Goal: Information Seeking & Learning: Check status

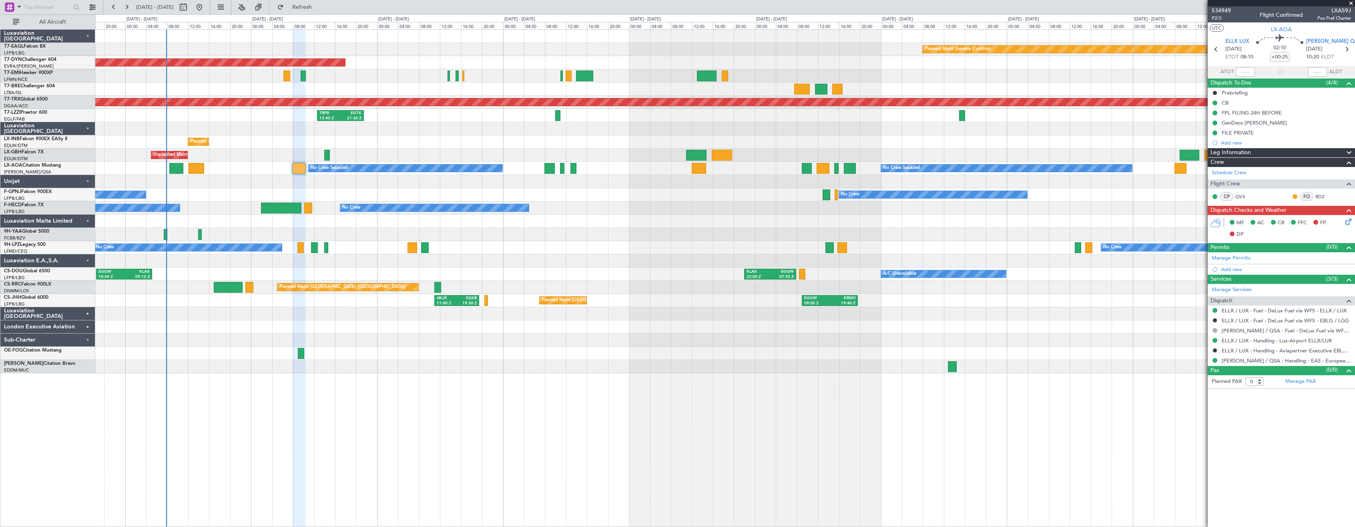
click at [336, 184] on div at bounding box center [724, 181] width 1259 height 13
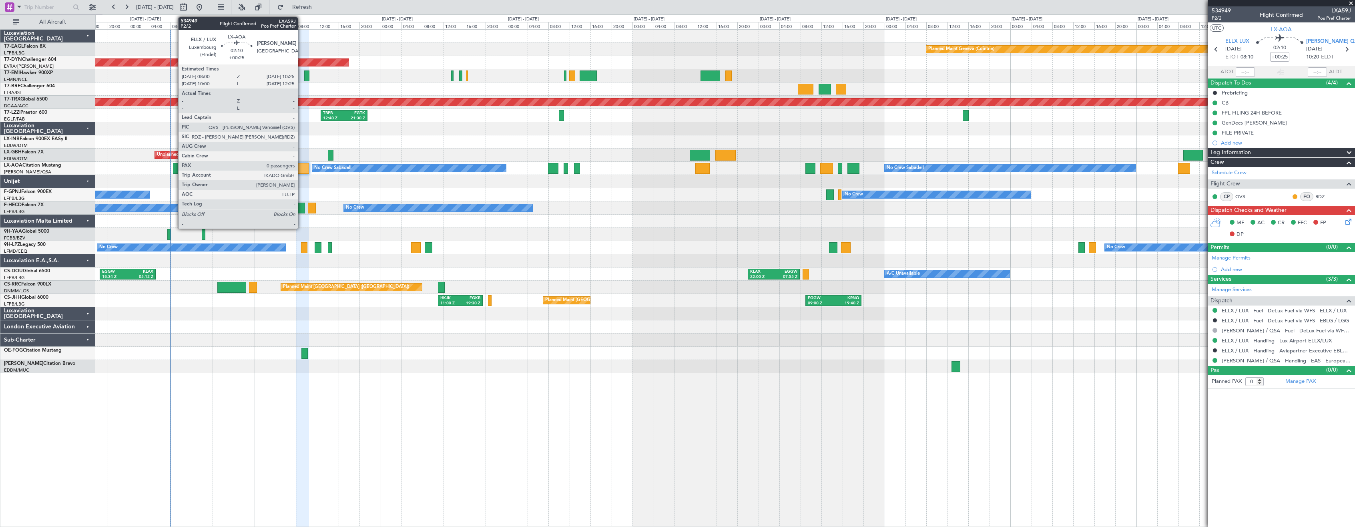
click at [302, 169] on div at bounding box center [302, 168] width 13 height 11
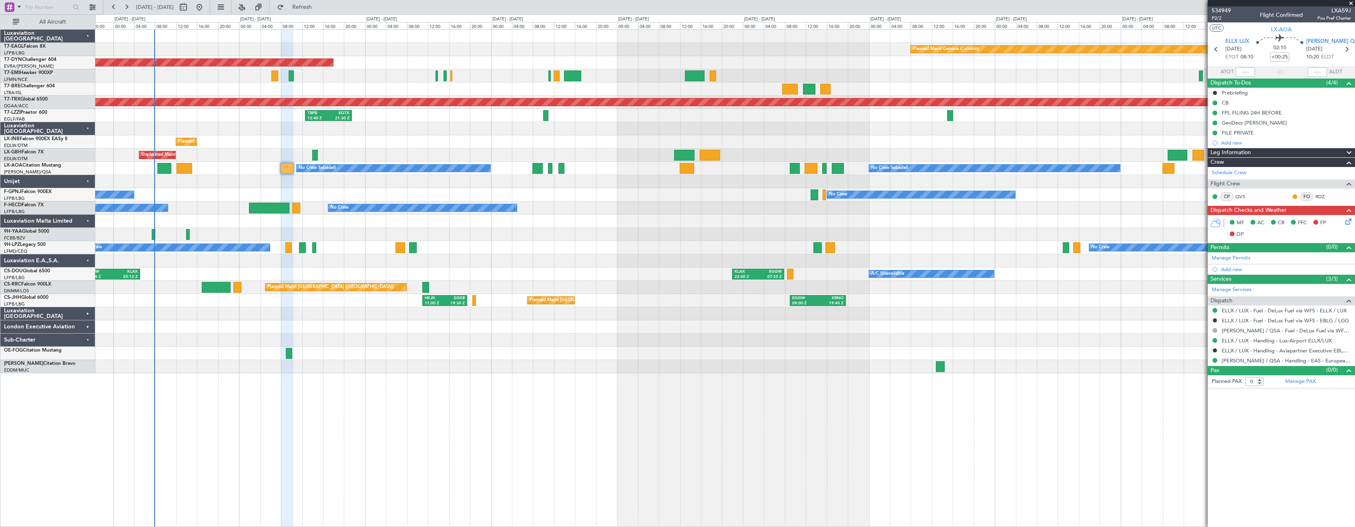
click at [466, 356] on div at bounding box center [724, 353] width 1259 height 13
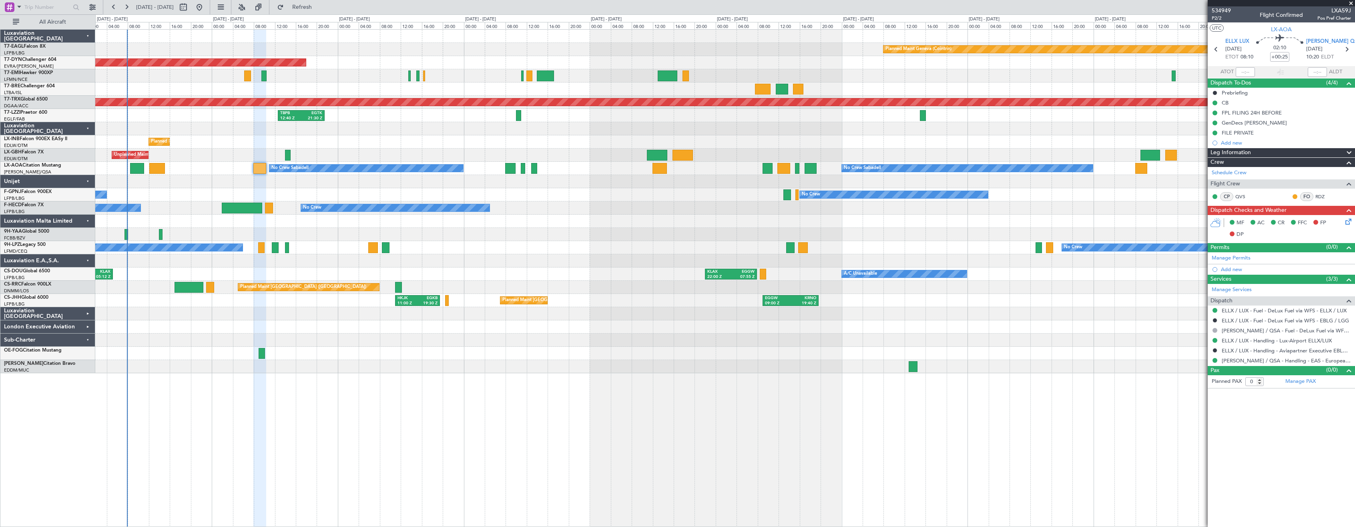
click at [431, 358] on div at bounding box center [724, 353] width 1259 height 13
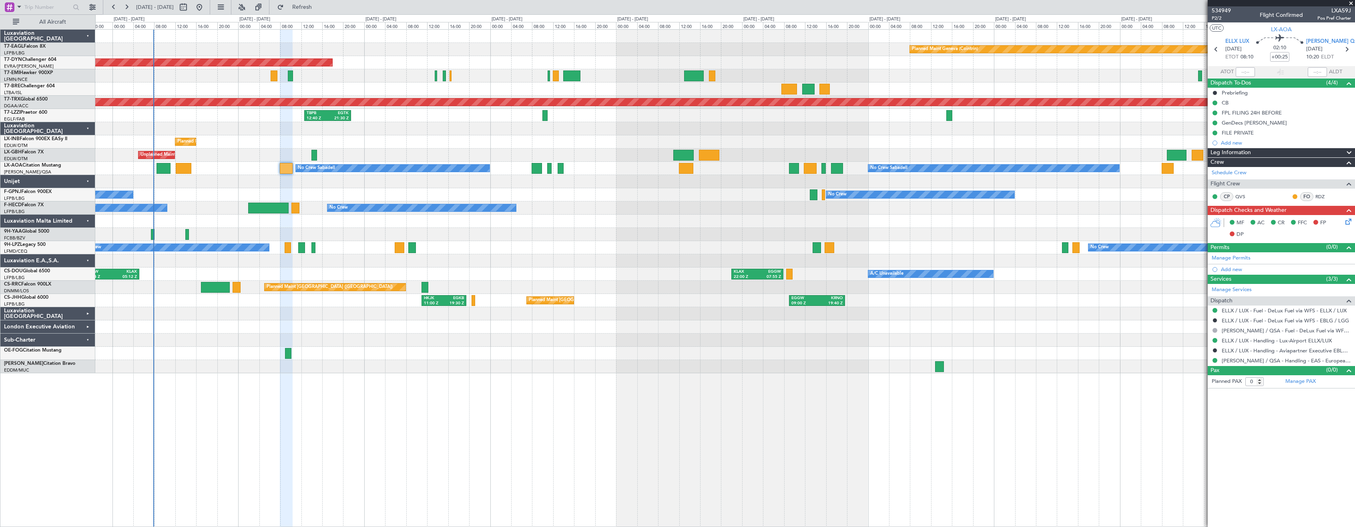
click at [477, 411] on div "Planned Maint Geneva (Cointrin) Planned Maint [GEOGRAPHIC_DATA]-[GEOGRAPHIC_DAT…" at bounding box center [724, 277] width 1259 height 497
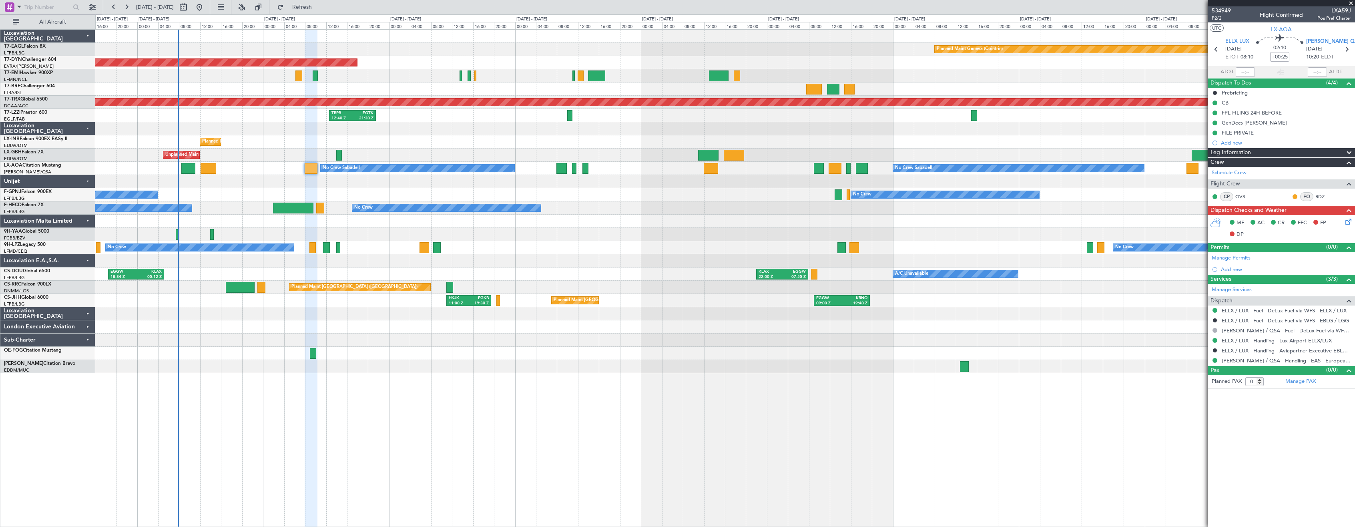
click at [511, 401] on div "Planned Maint Geneva (Cointrin) Planned Maint [GEOGRAPHIC_DATA]-[GEOGRAPHIC_DAT…" at bounding box center [724, 277] width 1259 height 497
click at [486, 420] on div "Planned Maint Geneva (Cointrin) Planned Maint [GEOGRAPHIC_DATA]-[GEOGRAPHIC_DAT…" at bounding box center [724, 277] width 1259 height 497
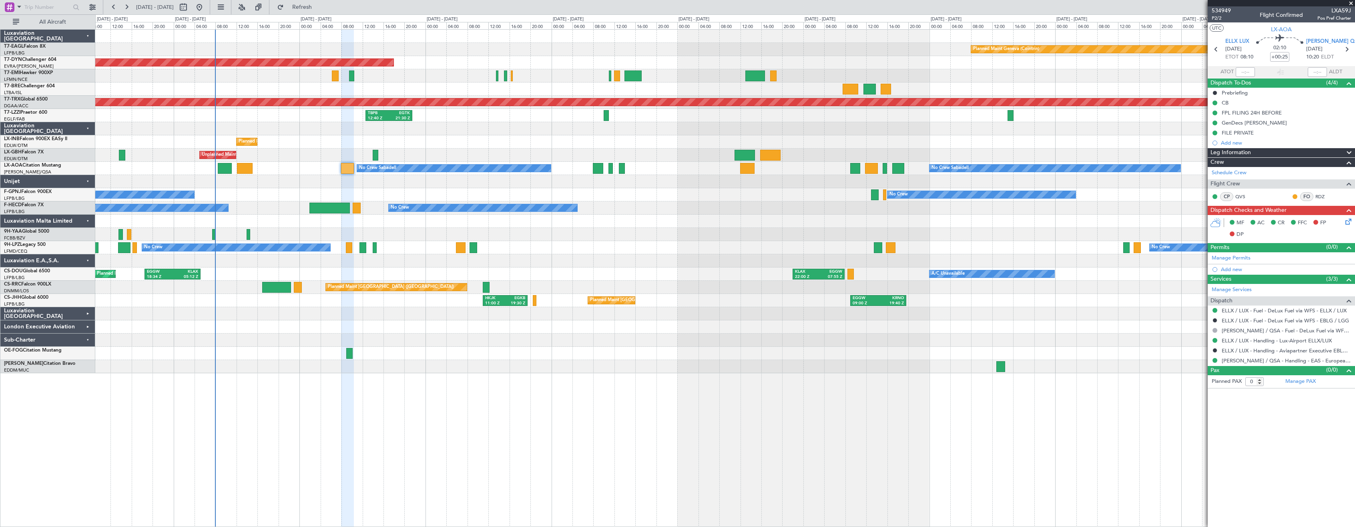
click at [707, 405] on div "Planned Maint Geneva (Cointrin) Planned Maint [GEOGRAPHIC_DATA]-[GEOGRAPHIC_DAT…" at bounding box center [724, 277] width 1259 height 497
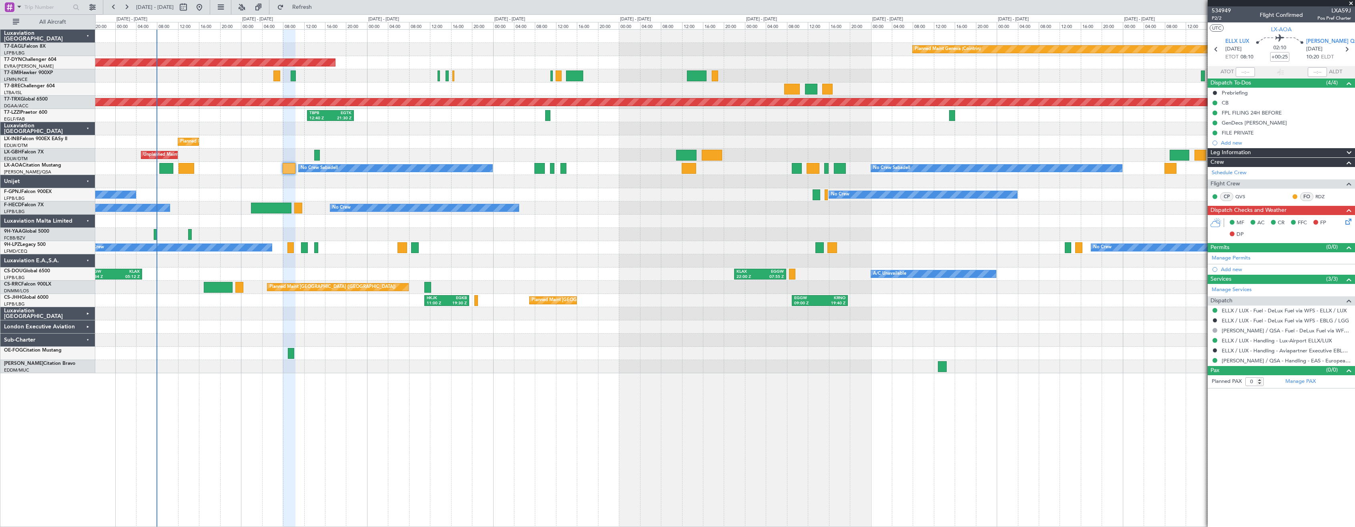
click at [646, 401] on div "Planned Maint Geneva (Cointrin) Planned Maint [GEOGRAPHIC_DATA]-[GEOGRAPHIC_DAT…" at bounding box center [724, 277] width 1259 height 497
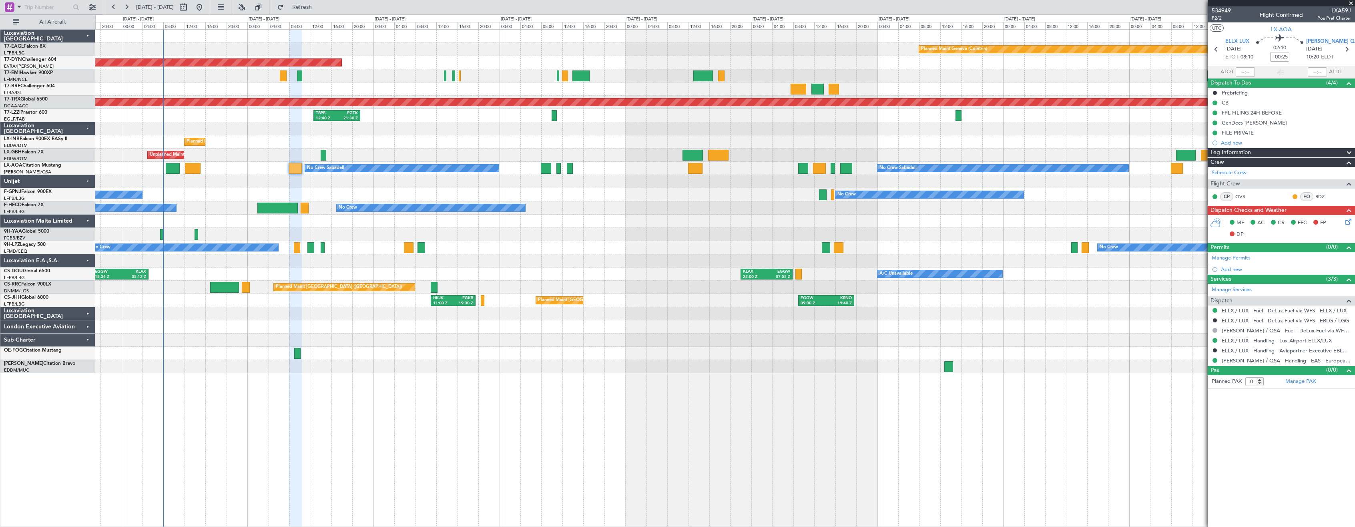
click at [673, 392] on div "Planned Maint Geneva (Cointrin) Planned Maint [GEOGRAPHIC_DATA]-[GEOGRAPHIC_DAT…" at bounding box center [724, 277] width 1259 height 497
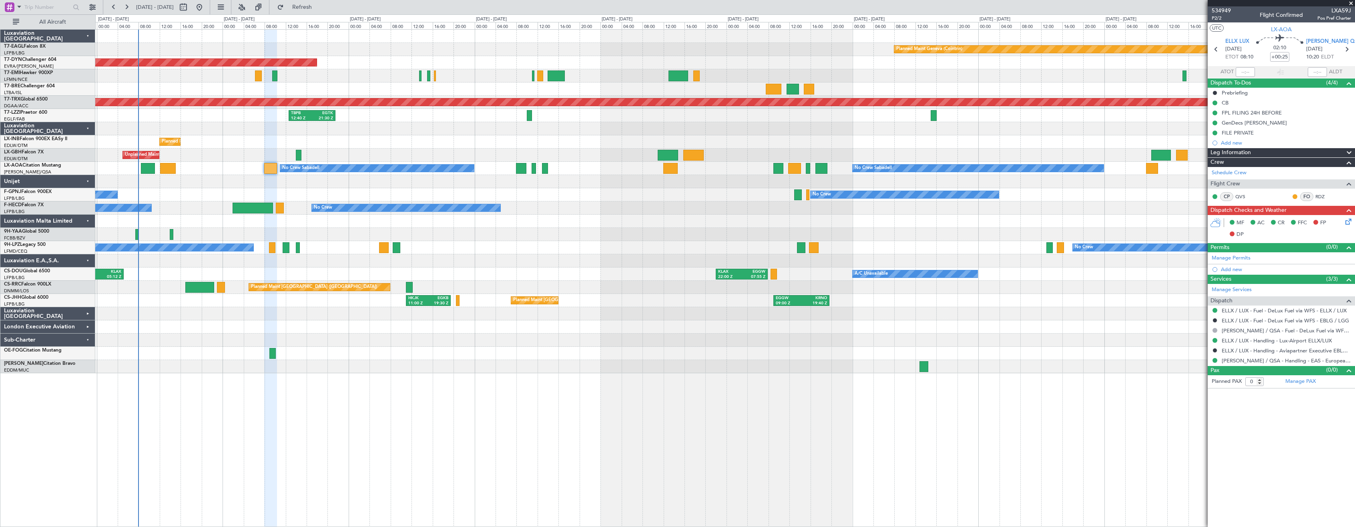
click at [736, 194] on div "No Crew No Crew No Crew" at bounding box center [724, 194] width 1259 height 13
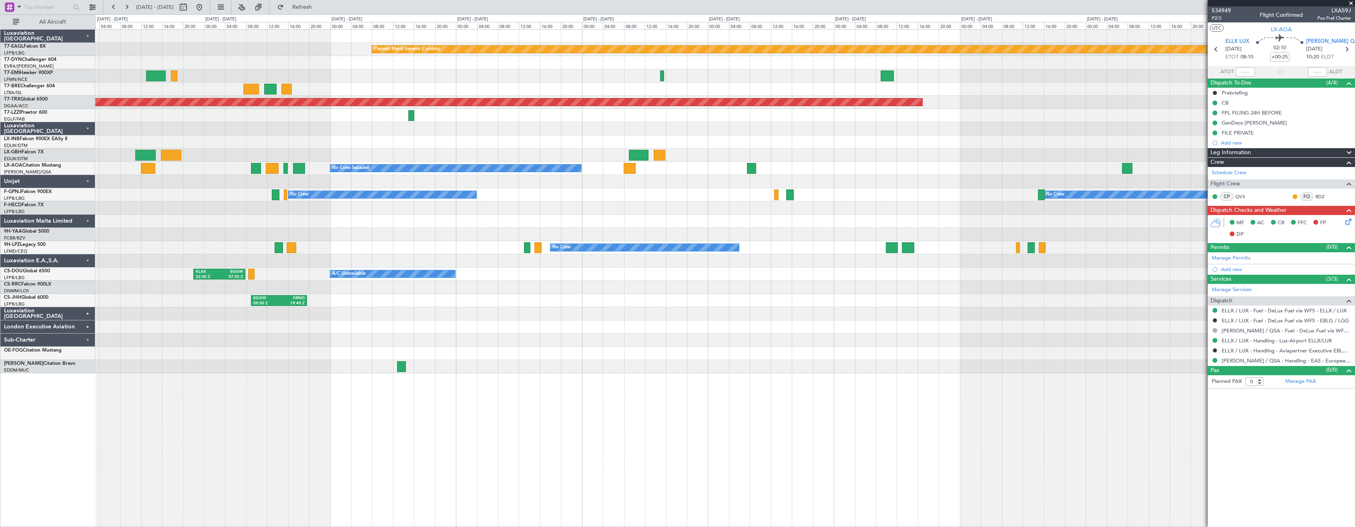
click at [442, 248] on div "Planned Maint Geneva (Cointrin) Planned Maint [GEOGRAPHIC_DATA]-[GEOGRAPHIC_DAT…" at bounding box center [724, 201] width 1259 height 343
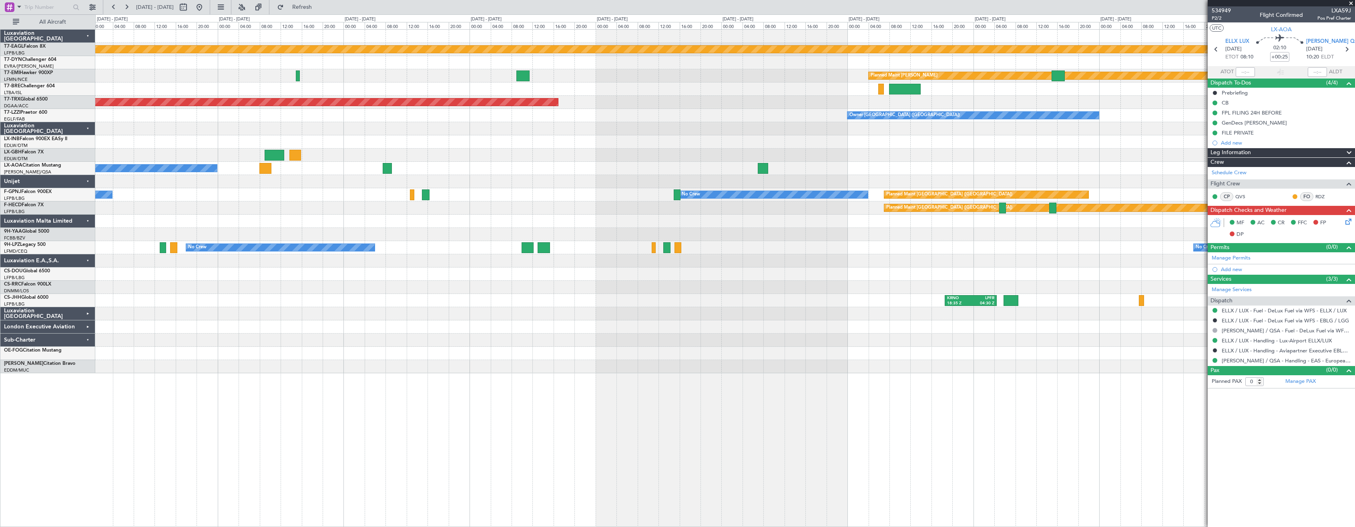
click at [531, 213] on div "Planned Maint Geneva (Cointrin) Planned Maint [PERSON_NAME] Planned Maint [GEOG…" at bounding box center [724, 201] width 1259 height 343
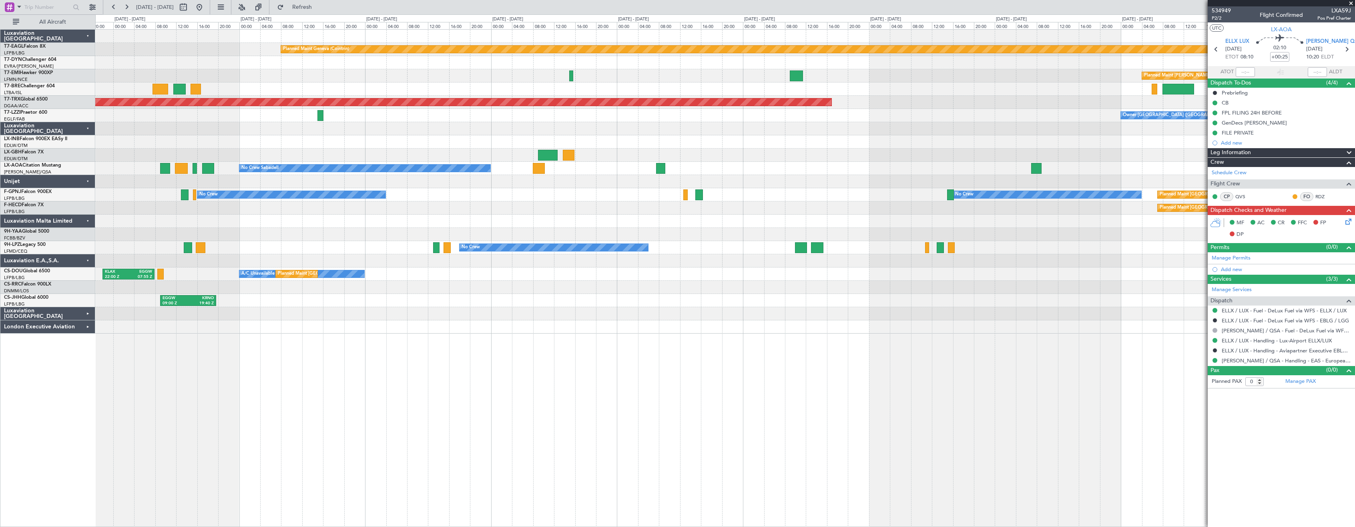
click at [823, 295] on div "Planned Maint Geneva (Cointrin) Planned Maint [PERSON_NAME] Planned Maint [GEOG…" at bounding box center [724, 182] width 1259 height 304
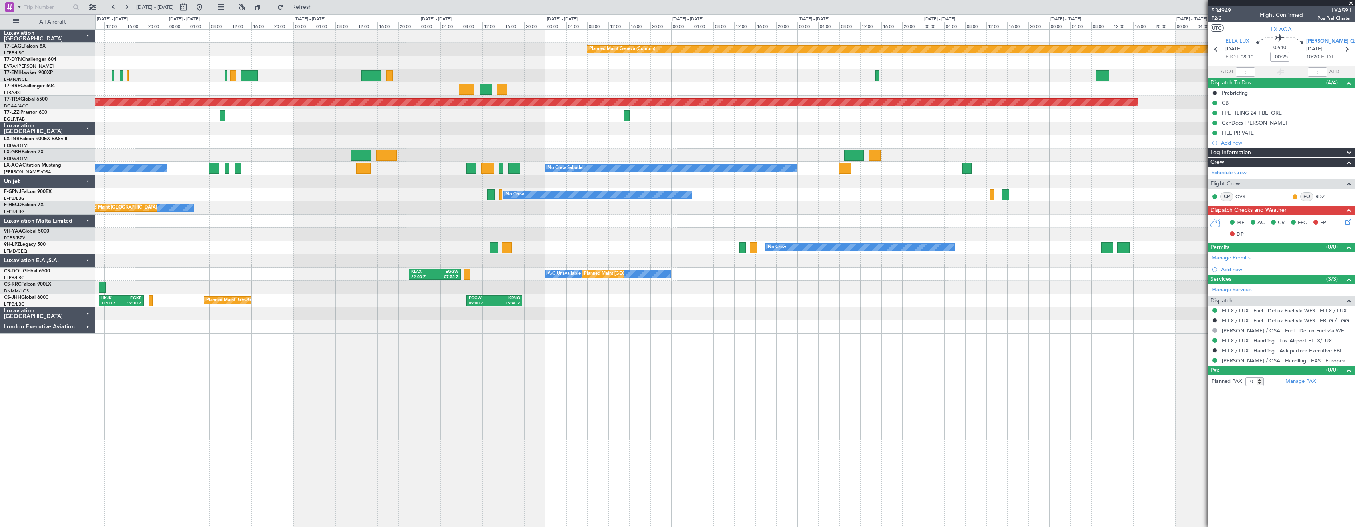
click at [890, 291] on div "Planned Maint Geneva (Cointrin) Planned Maint [GEOGRAPHIC_DATA]-[GEOGRAPHIC_DAT…" at bounding box center [724, 277] width 1259 height 497
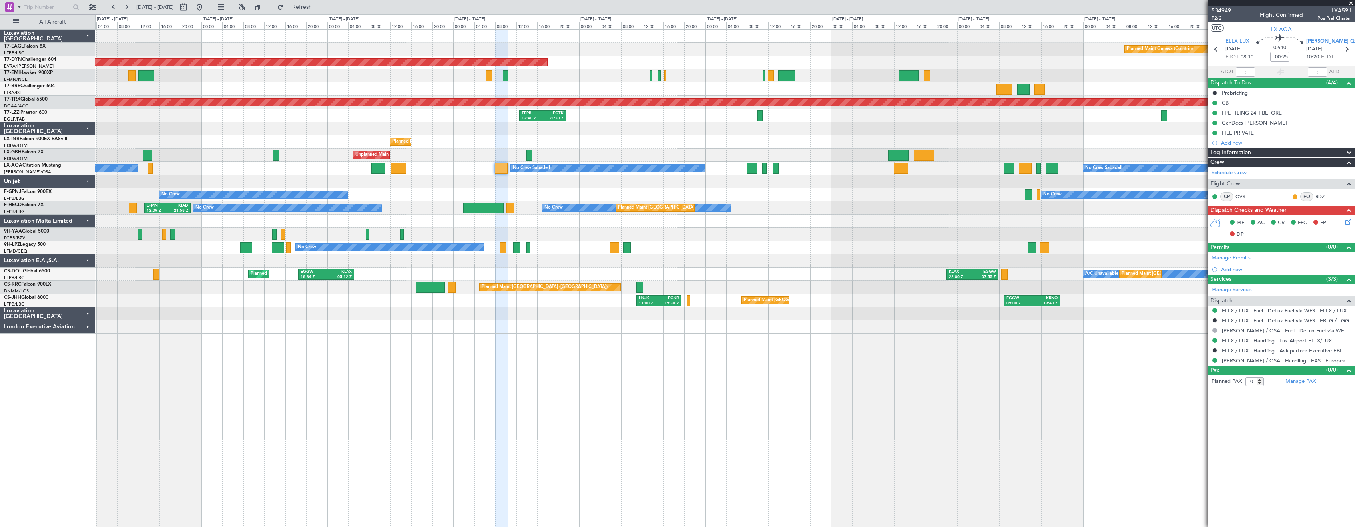
click at [1027, 307] on div "Planned Maint Geneva (Cointrin) Planned Maint [US_STATE] ([GEOGRAPHIC_DATA]) Pl…" at bounding box center [724, 277] width 1259 height 497
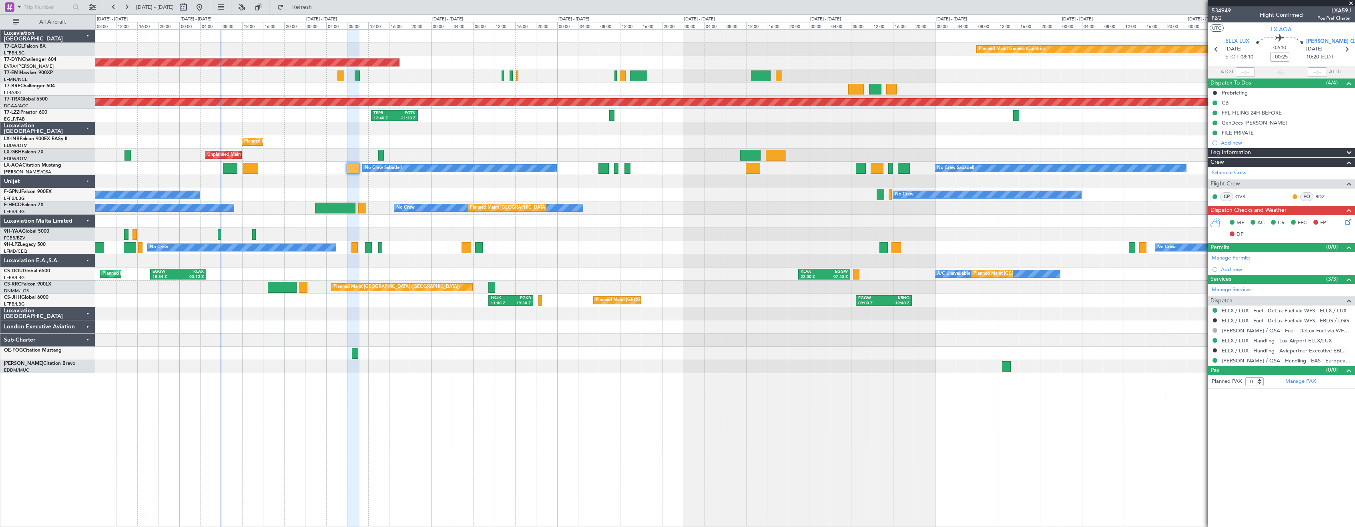
click at [676, 370] on div at bounding box center [724, 366] width 1259 height 13
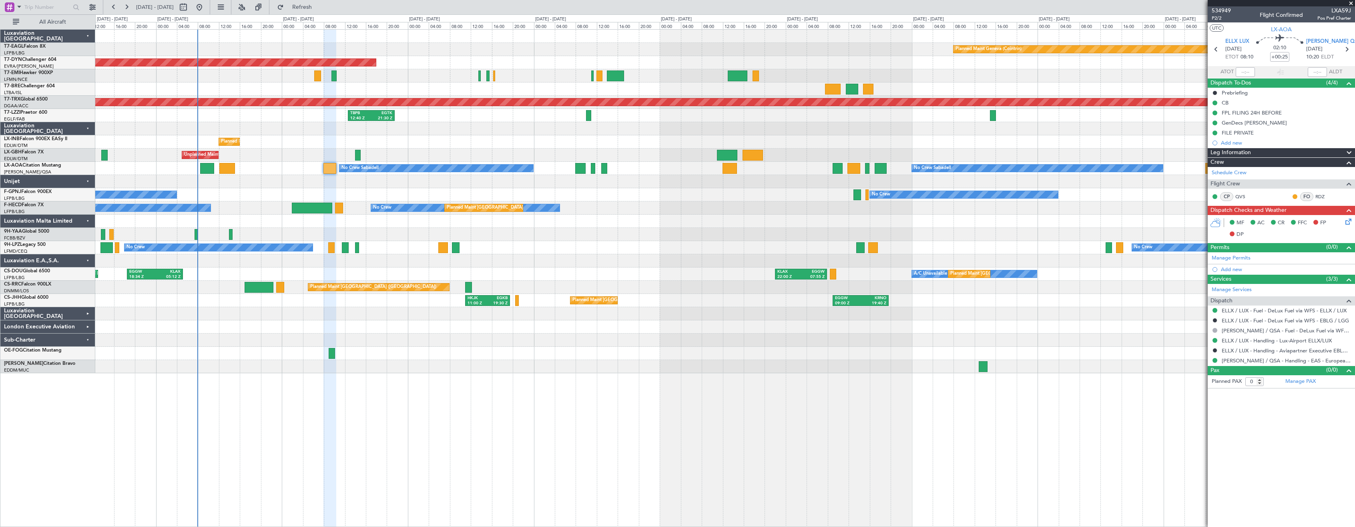
click at [673, 365] on div at bounding box center [724, 366] width 1259 height 13
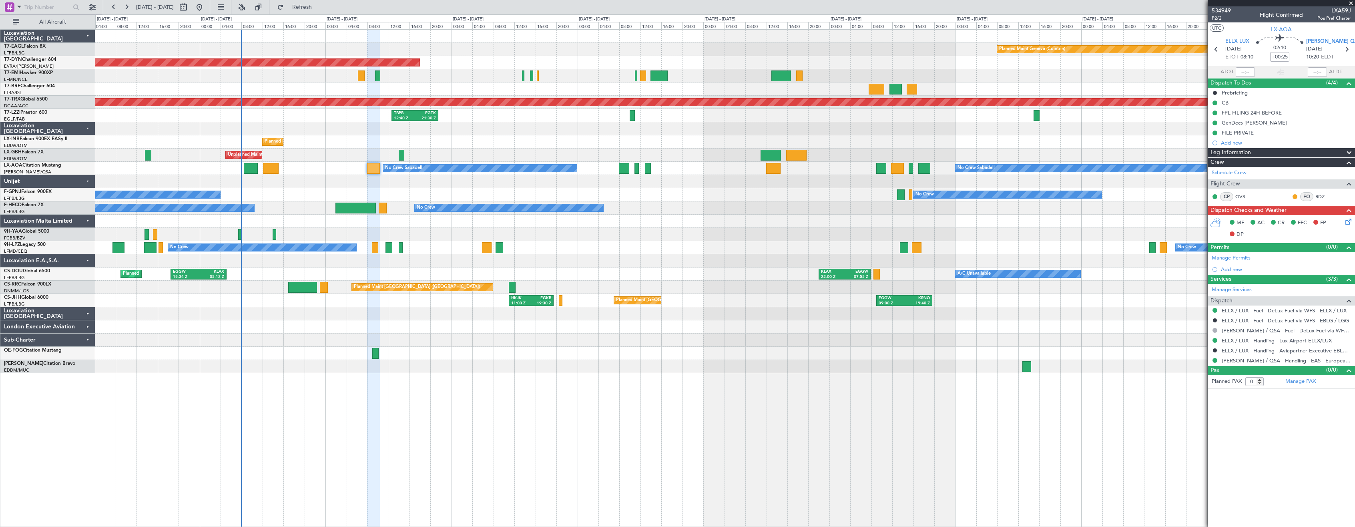
click at [656, 371] on div at bounding box center [724, 366] width 1259 height 13
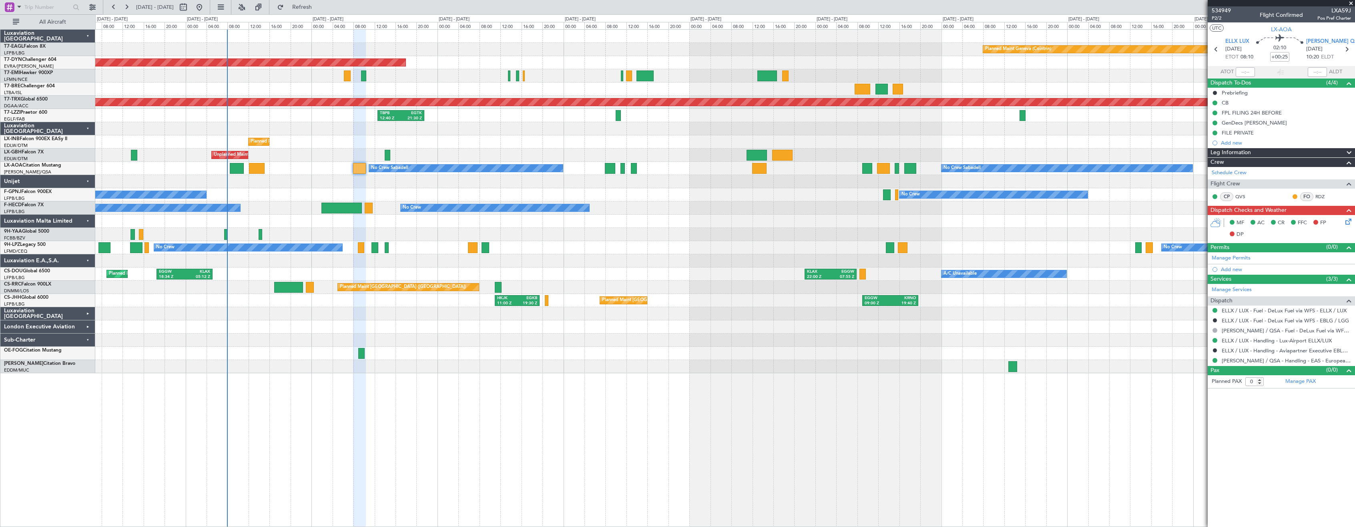
click at [656, 369] on div at bounding box center [724, 366] width 1259 height 13
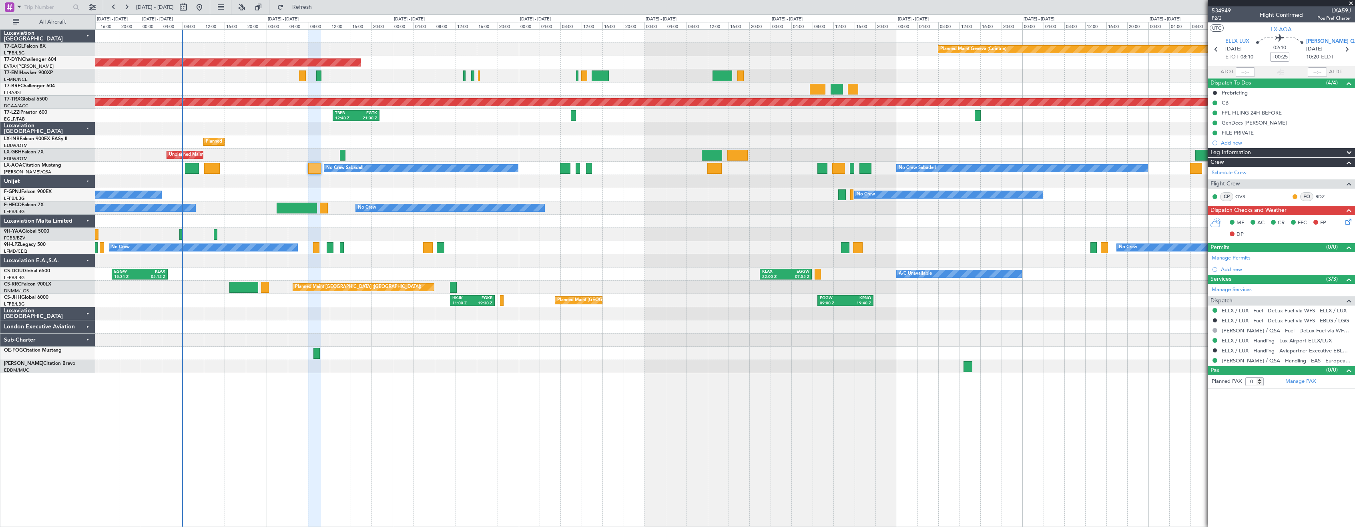
click at [653, 404] on div "Planned Maint Geneva (Cointrin) Planned Maint [GEOGRAPHIC_DATA]-[GEOGRAPHIC_DAT…" at bounding box center [724, 277] width 1259 height 497
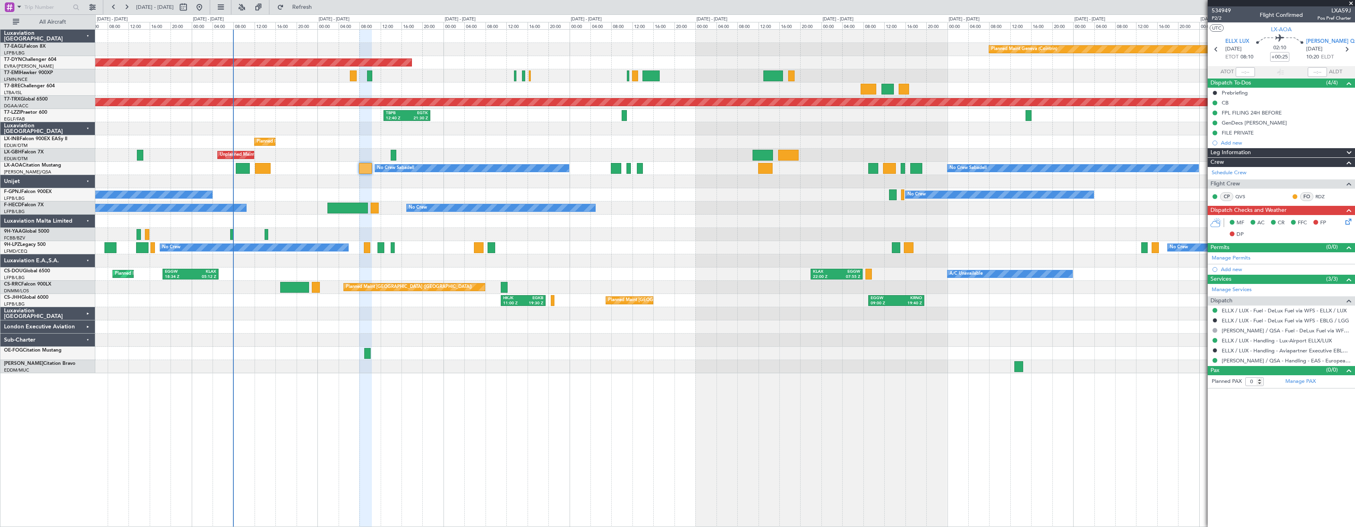
click at [686, 399] on div "Planned Maint Geneva (Cointrin) Planned Maint [GEOGRAPHIC_DATA]-[GEOGRAPHIC_DAT…" at bounding box center [724, 277] width 1259 height 497
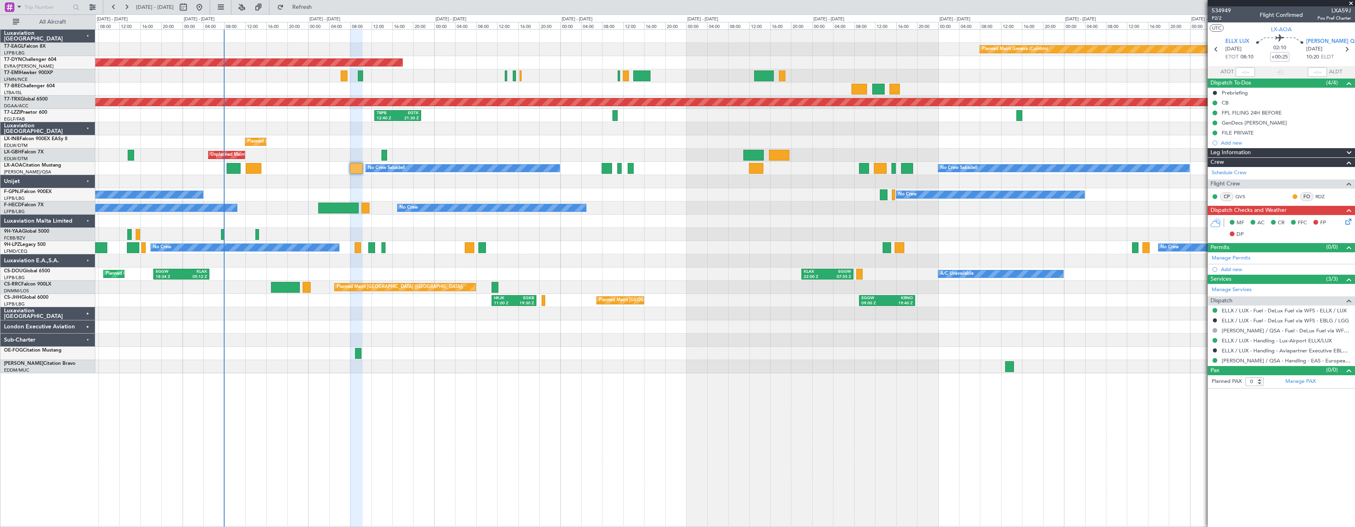
click at [564, 376] on div "Planned Maint Geneva (Cointrin) Planned Maint [GEOGRAPHIC_DATA]-[GEOGRAPHIC_DAT…" at bounding box center [724, 277] width 1259 height 497
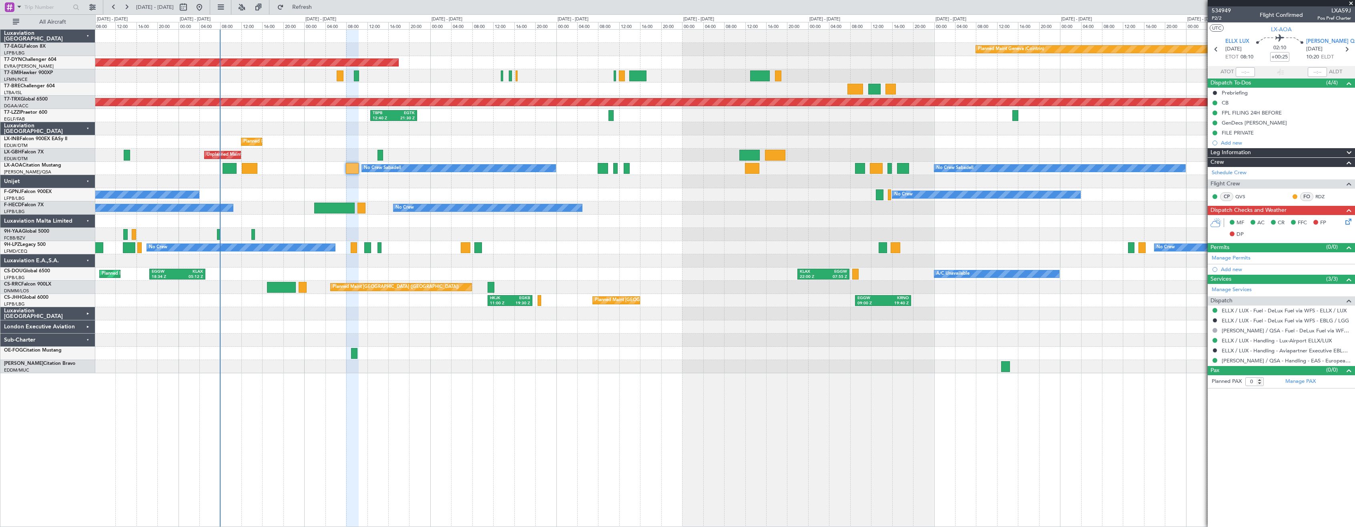
click at [569, 365] on div at bounding box center [724, 366] width 1259 height 13
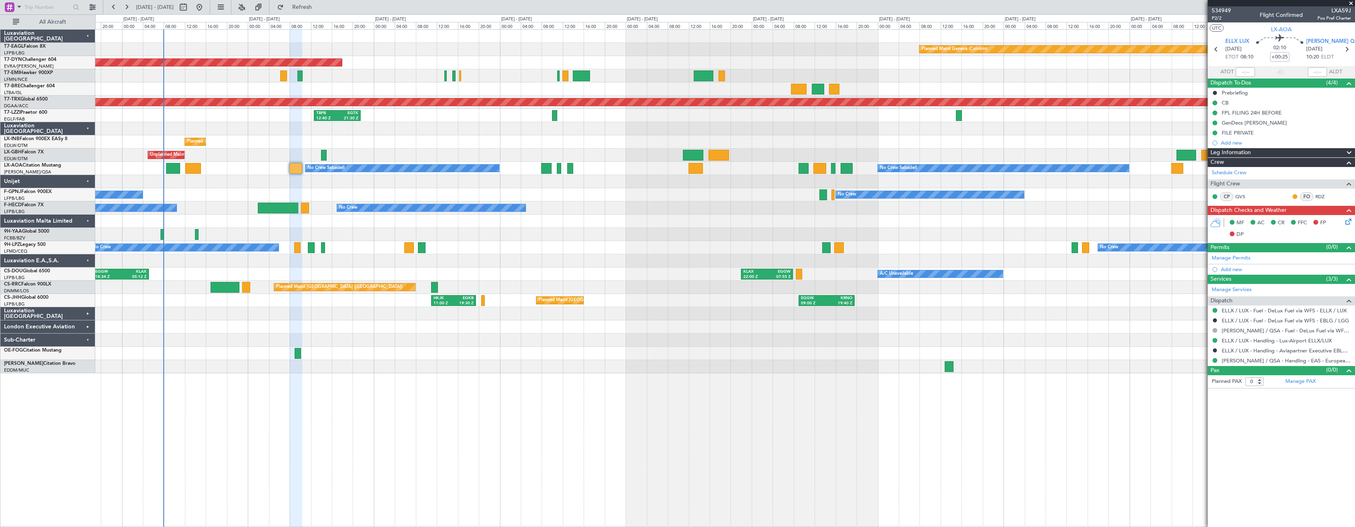
click at [483, 351] on div at bounding box center [724, 353] width 1259 height 13
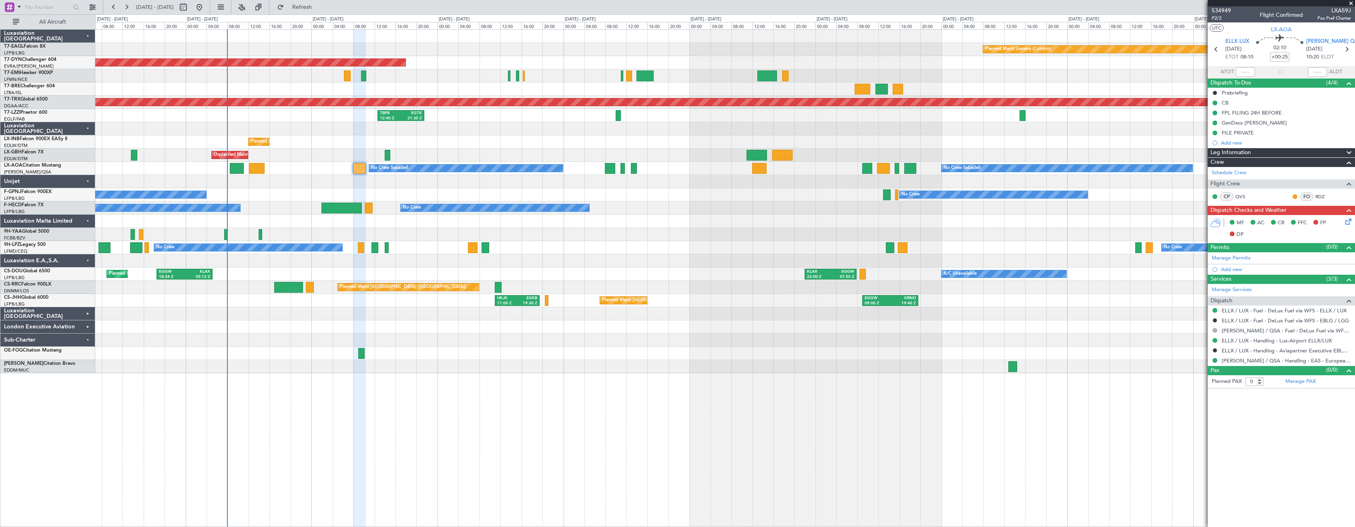
click at [567, 383] on div "Planned Maint Geneva (Cointrin) Planned Maint [GEOGRAPHIC_DATA]-[GEOGRAPHIC_DAT…" at bounding box center [724, 277] width 1259 height 497
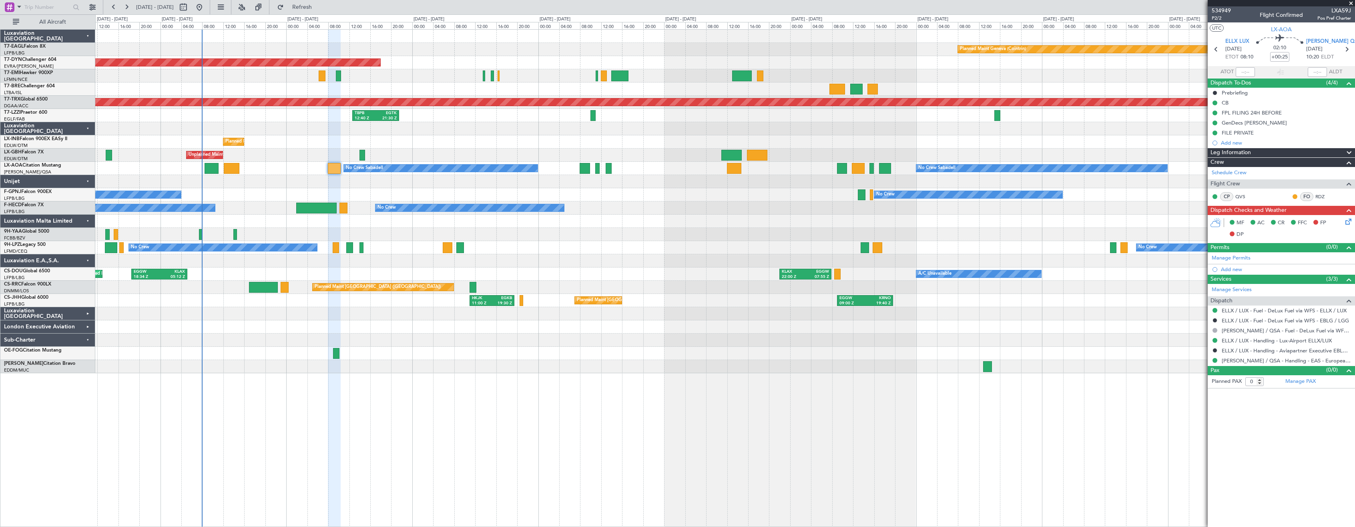
click at [408, 193] on div "No Crew No Crew No Crew" at bounding box center [724, 194] width 1259 height 13
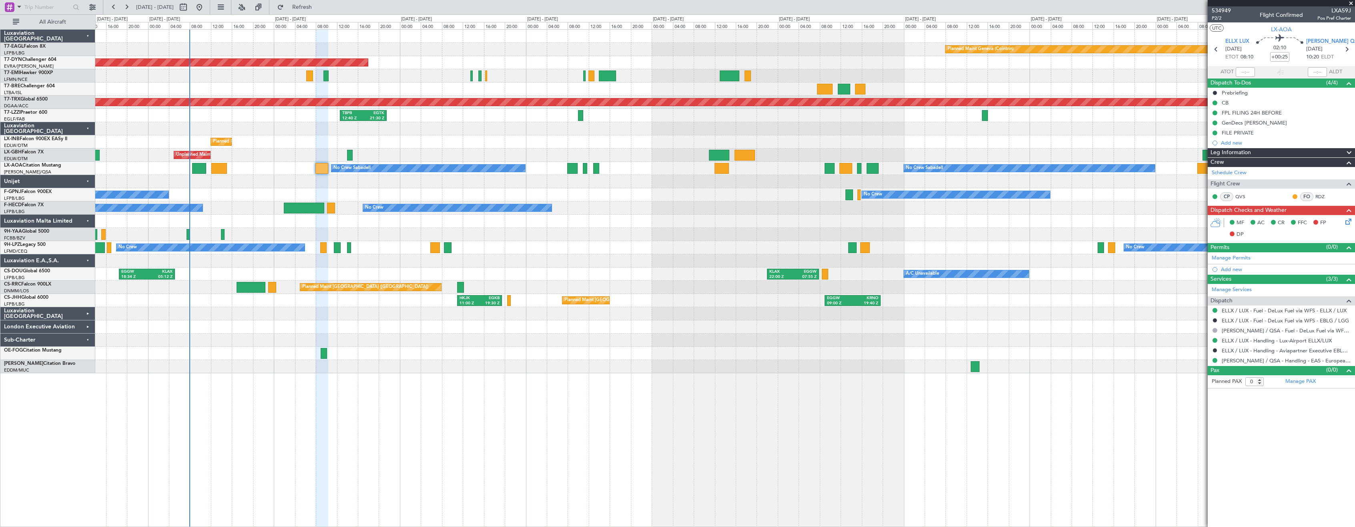
click at [714, 256] on div "Planned Maint Geneva (Cointrin) Planned Maint [GEOGRAPHIC_DATA]-[GEOGRAPHIC_DAT…" at bounding box center [724, 201] width 1259 height 343
click at [725, 249] on div "No Crew No Crew No Crew" at bounding box center [724, 247] width 1259 height 13
click at [570, 454] on div "Planned Maint Geneva (Cointrin) Planned Maint [GEOGRAPHIC_DATA]-[GEOGRAPHIC_DAT…" at bounding box center [724, 277] width 1259 height 497
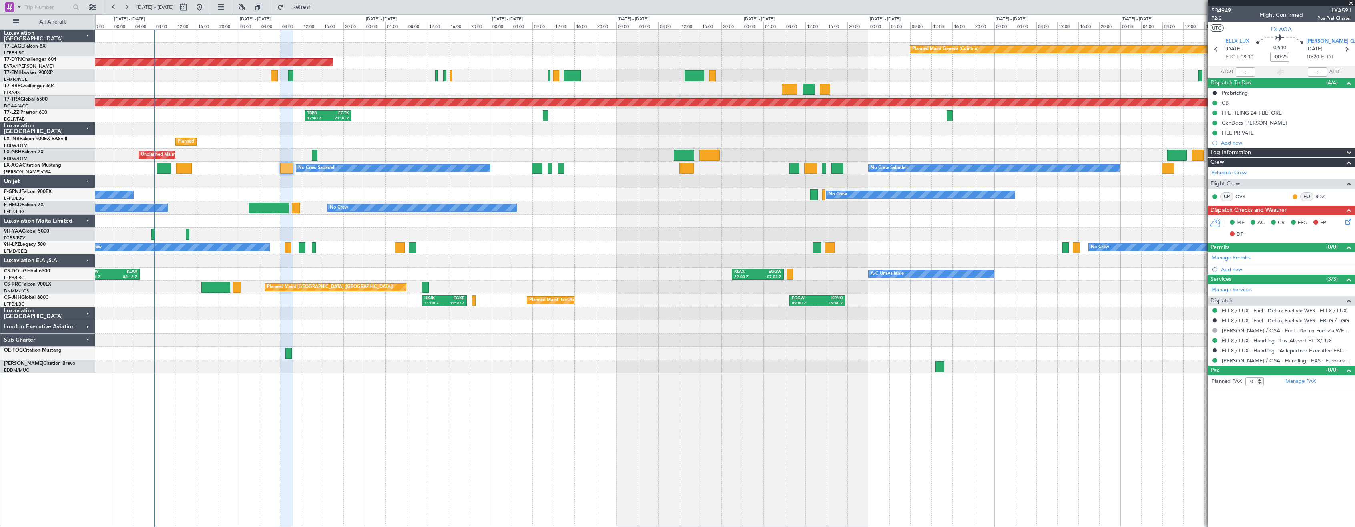
click at [650, 420] on div "Planned Maint Geneva (Cointrin) Planned Maint [GEOGRAPHIC_DATA]-[GEOGRAPHIC_DAT…" at bounding box center [724, 277] width 1259 height 497
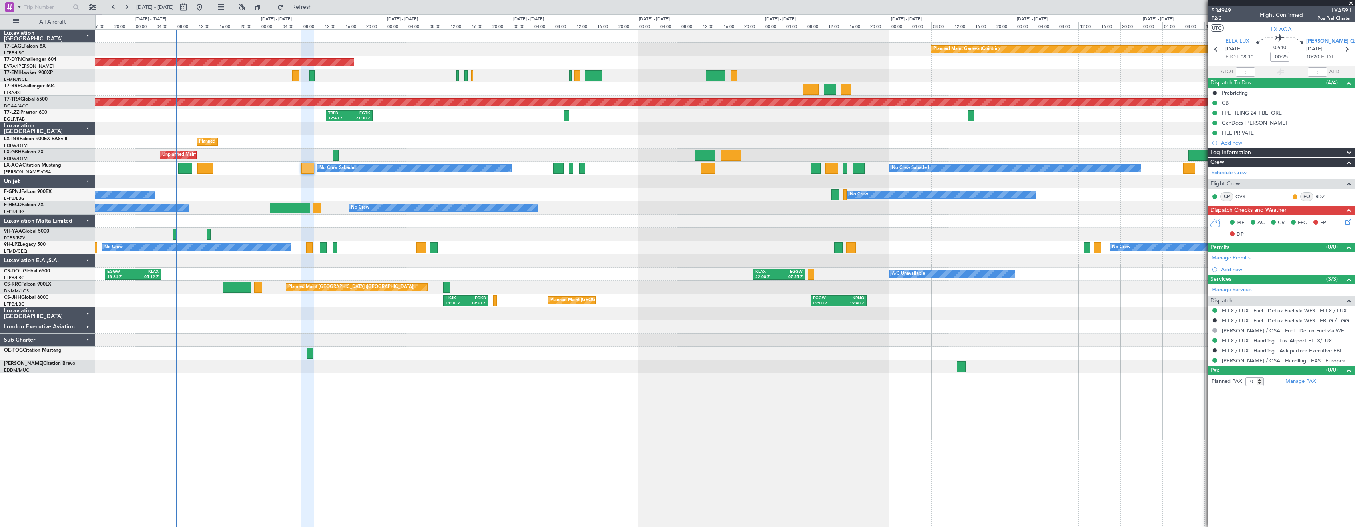
click at [492, 389] on div "Planned Maint Geneva (Cointrin) Planned Maint [GEOGRAPHIC_DATA]-[GEOGRAPHIC_DAT…" at bounding box center [724, 277] width 1259 height 497
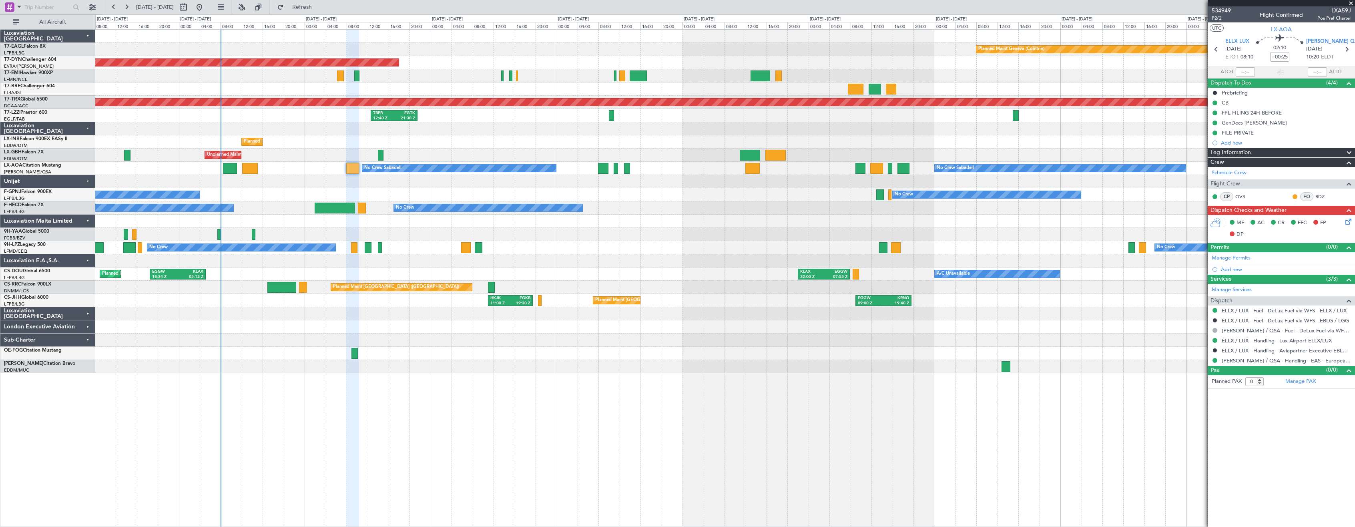
click at [540, 388] on div "Planned Maint Geneva (Cointrin) Planned Maint [GEOGRAPHIC_DATA]-[GEOGRAPHIC_DAT…" at bounding box center [724, 277] width 1259 height 497
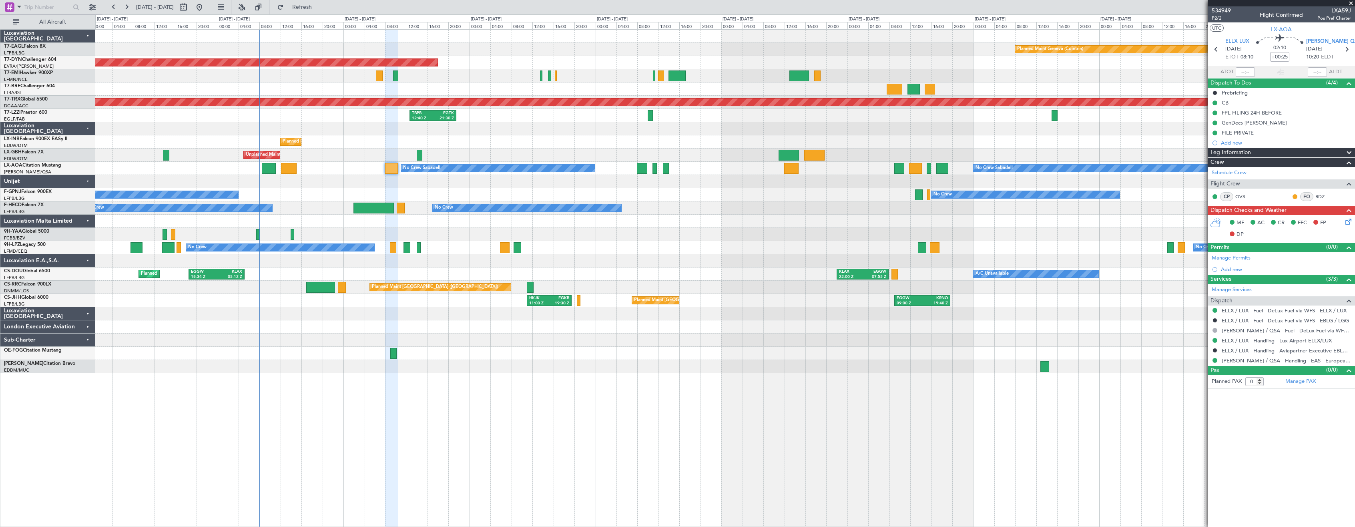
click at [324, 205] on div "Planned Maint [GEOGRAPHIC_DATA] ([GEOGRAPHIC_DATA]) No Crew No Crew LFMN 13:09 …" at bounding box center [724, 207] width 1259 height 13
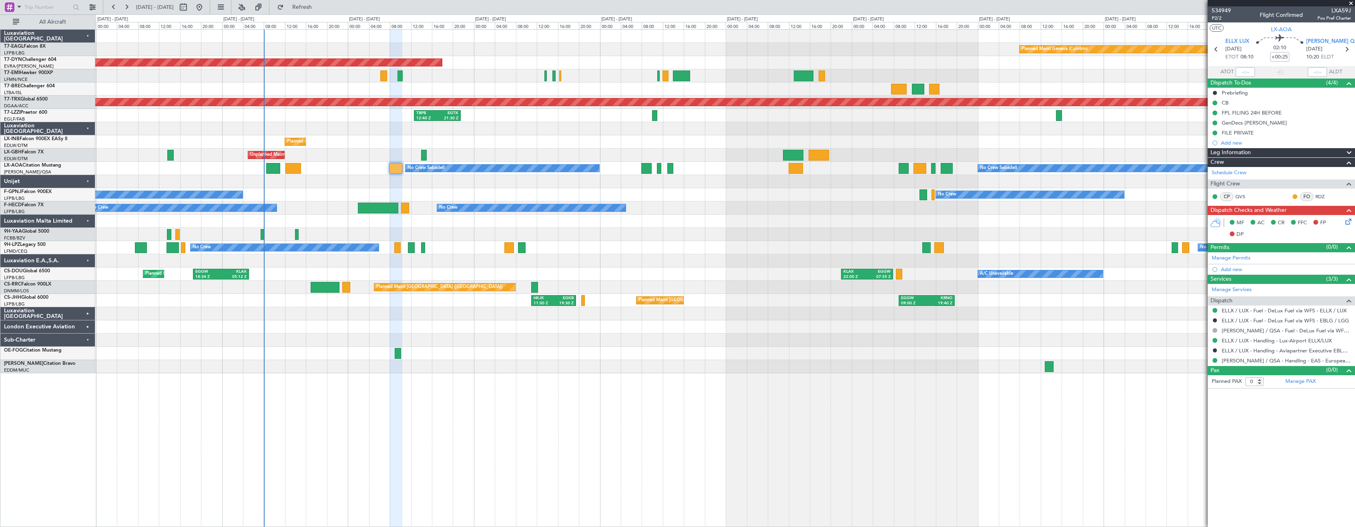
click at [492, 191] on div "No Crew No Crew" at bounding box center [724, 194] width 1259 height 13
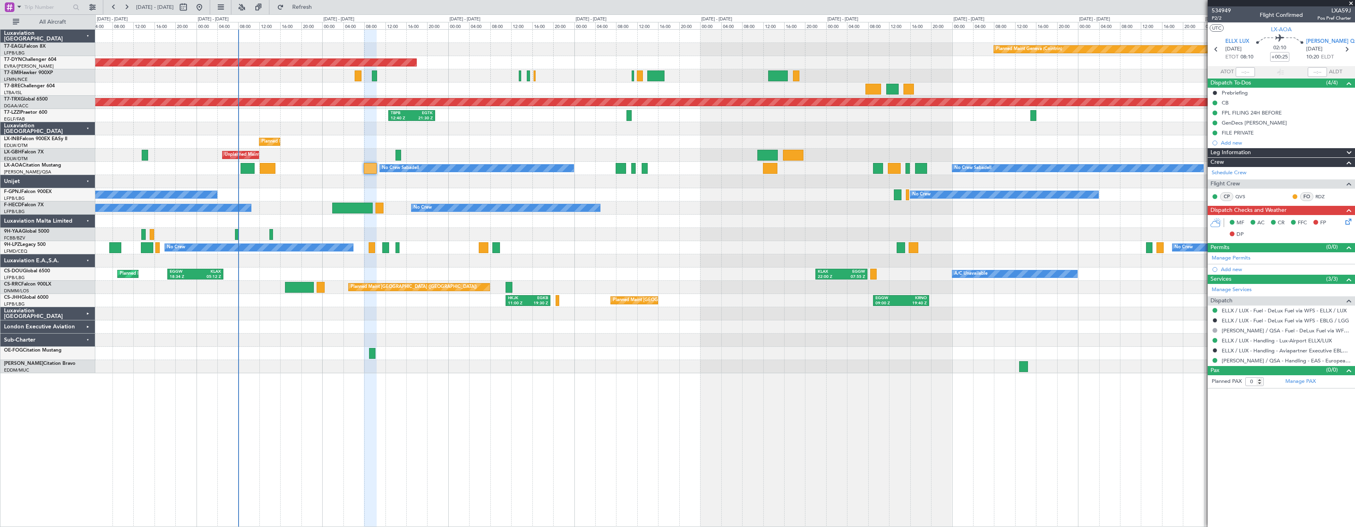
click at [619, 423] on div "Planned Maint Geneva (Cointrin) Planned Maint [GEOGRAPHIC_DATA]-[GEOGRAPHIC_DAT…" at bounding box center [724, 277] width 1259 height 497
click at [577, 423] on div "Planned Maint Geneva (Cointrin) Planned Maint [GEOGRAPHIC_DATA]-[GEOGRAPHIC_DAT…" at bounding box center [724, 277] width 1259 height 497
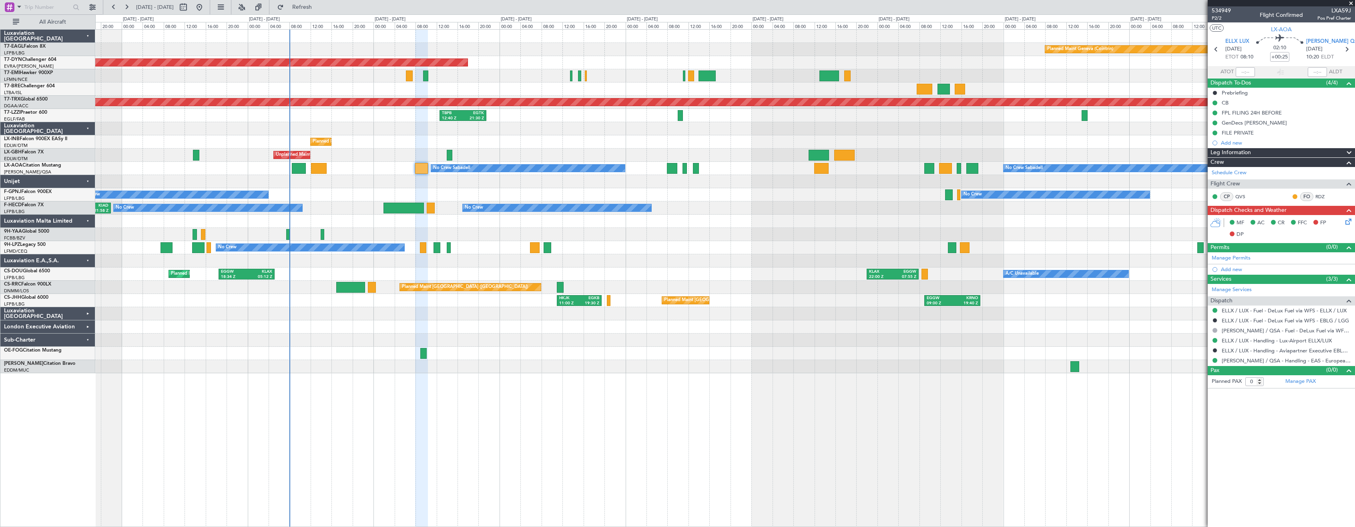
click at [617, 425] on div "Planned Maint Geneva (Cointrin) Planned Maint [GEOGRAPHIC_DATA]-[GEOGRAPHIC_DAT…" at bounding box center [724, 277] width 1259 height 497
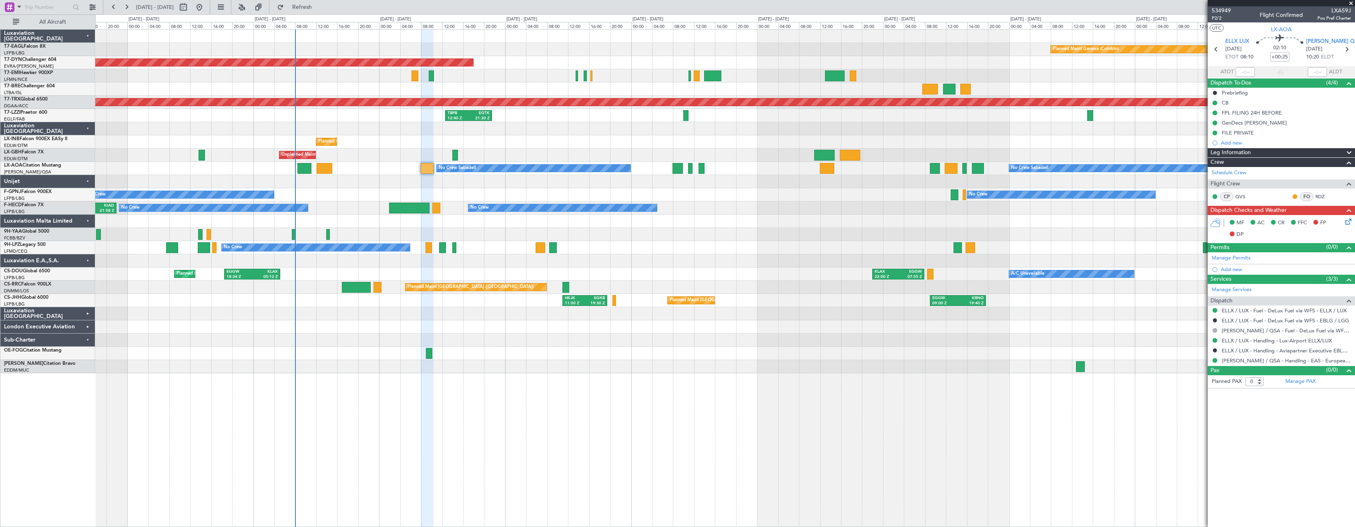
click at [499, 192] on div "No Crew No Crew" at bounding box center [724, 194] width 1259 height 13
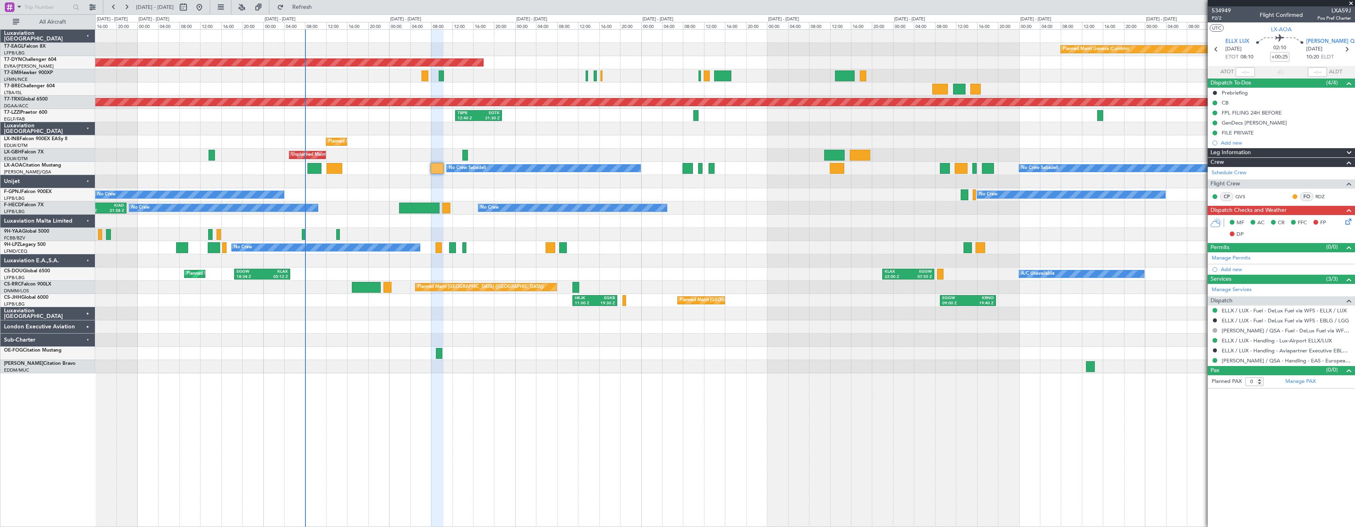
click at [465, 189] on div "Planned Maint Geneva (Cointrin) Planned Maint [GEOGRAPHIC_DATA]-[GEOGRAPHIC_DAT…" at bounding box center [724, 201] width 1259 height 343
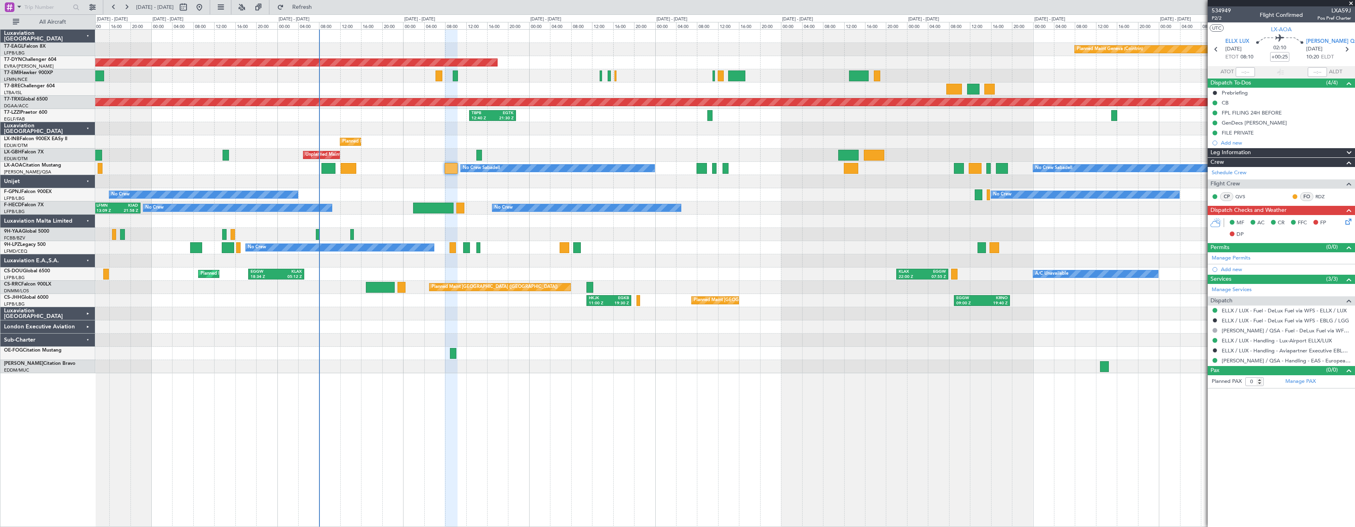
click at [505, 181] on div "Planned Maint Geneva (Cointrin) Planned Maint [GEOGRAPHIC_DATA]-[GEOGRAPHIC_DAT…" at bounding box center [724, 201] width 1259 height 343
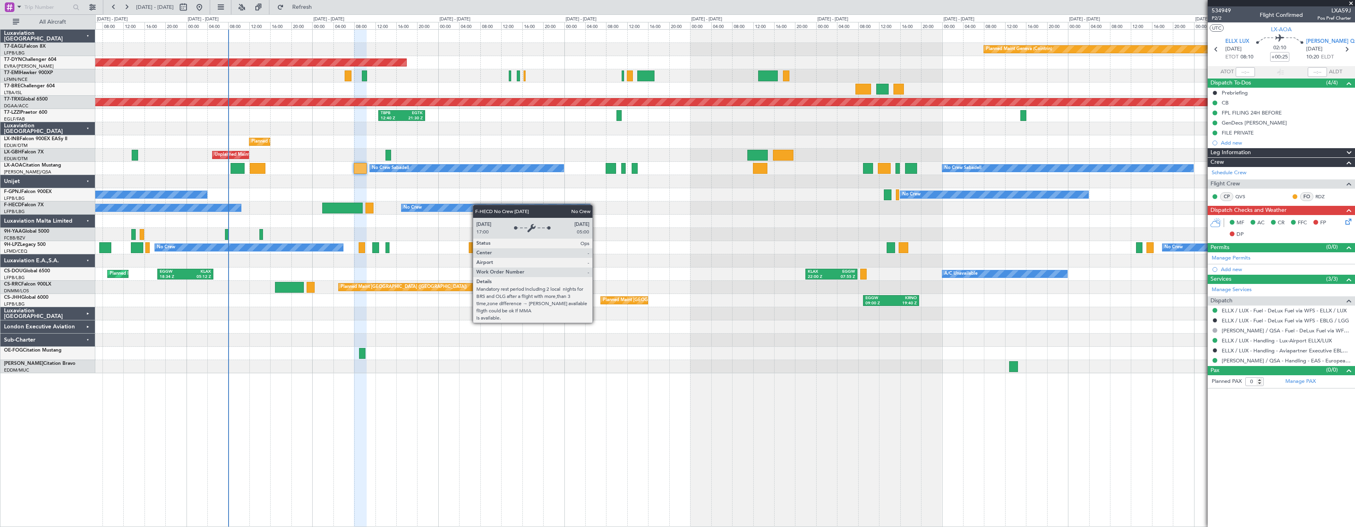
click at [433, 211] on div "Planned Maint Geneva (Cointrin) Planned Maint [GEOGRAPHIC_DATA]-[GEOGRAPHIC_DAT…" at bounding box center [724, 201] width 1259 height 343
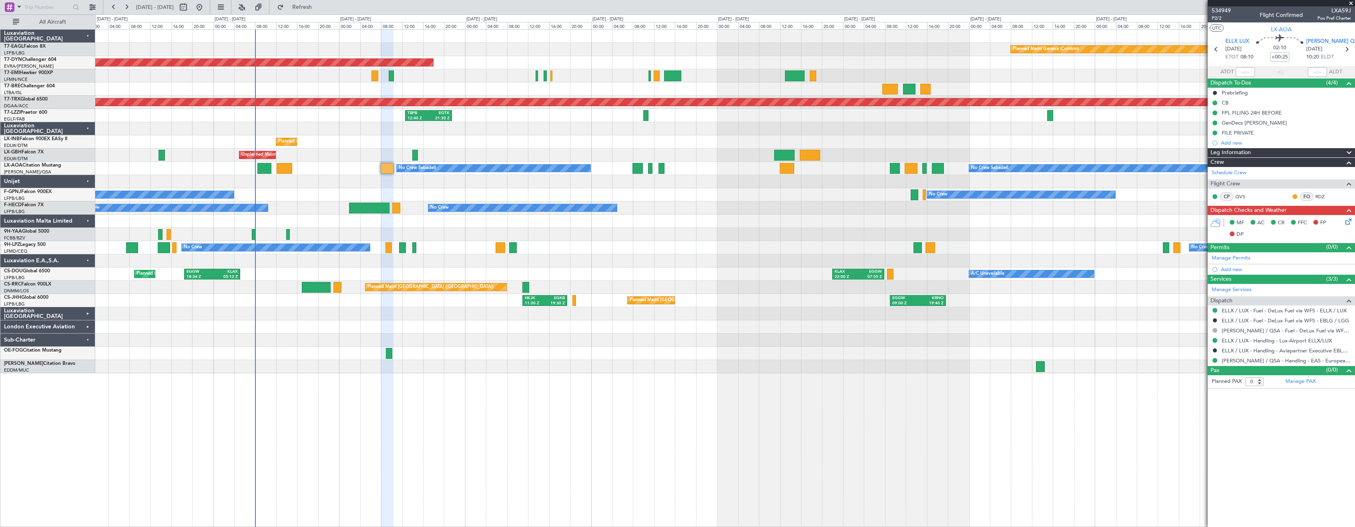
click at [450, 186] on div at bounding box center [724, 181] width 1259 height 13
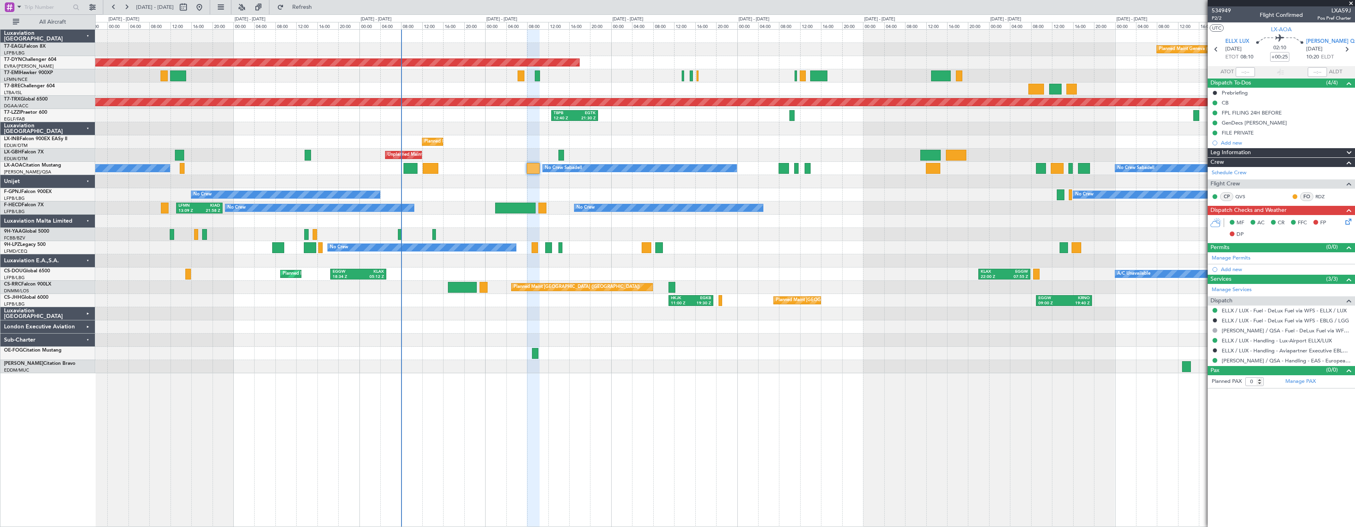
click at [836, 233] on div at bounding box center [724, 234] width 1259 height 13
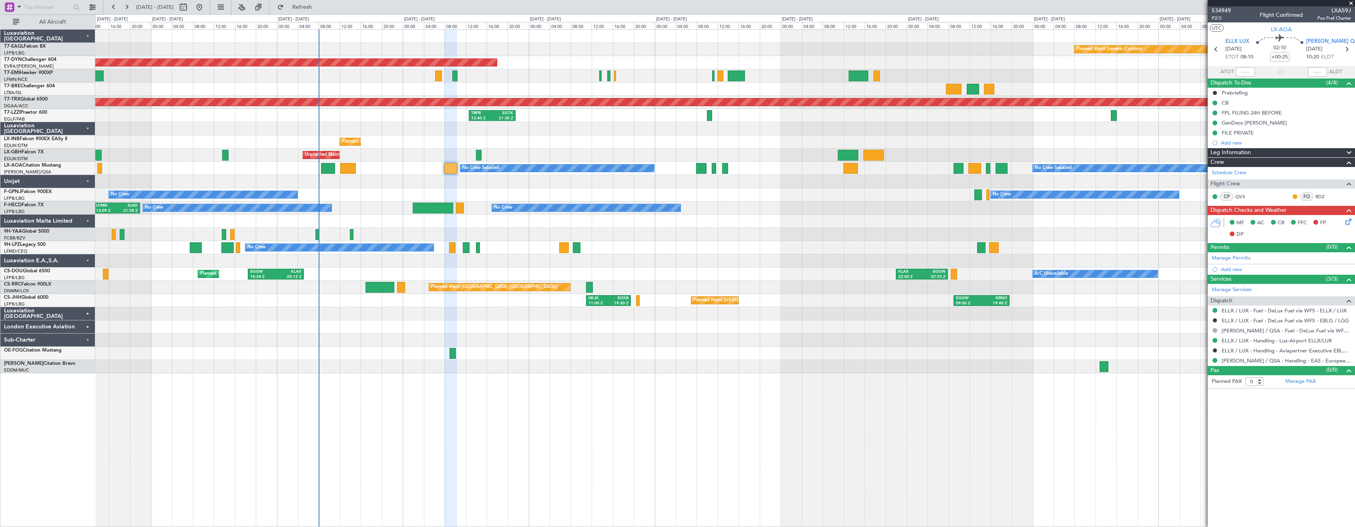
click at [670, 255] on div at bounding box center [724, 260] width 1259 height 13
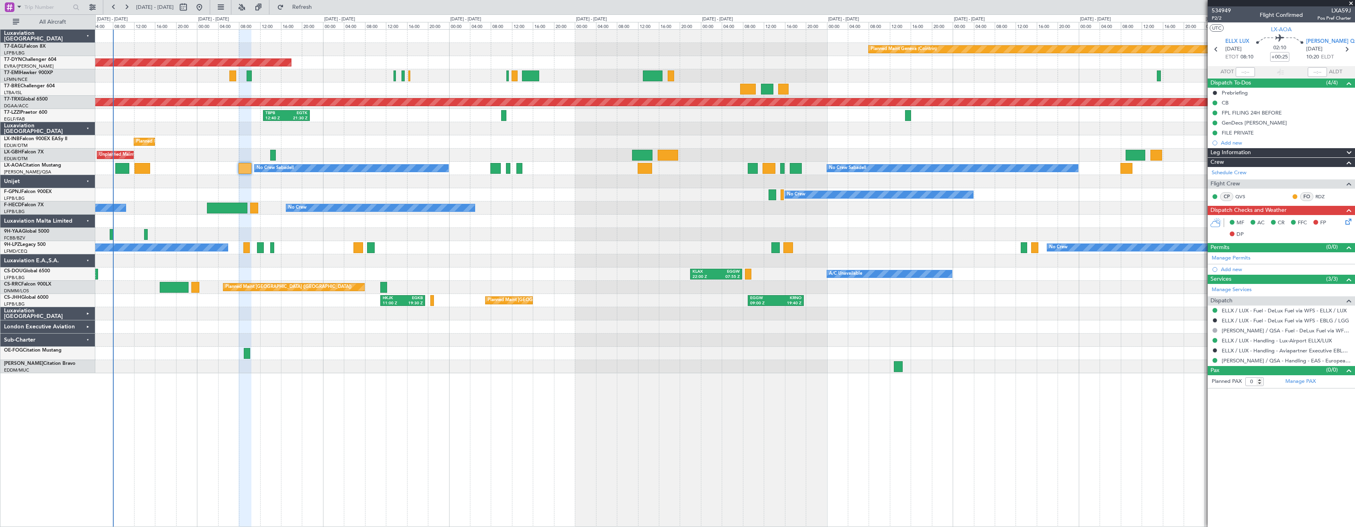
click at [395, 200] on div "No Crew No Crew No Crew" at bounding box center [724, 194] width 1259 height 13
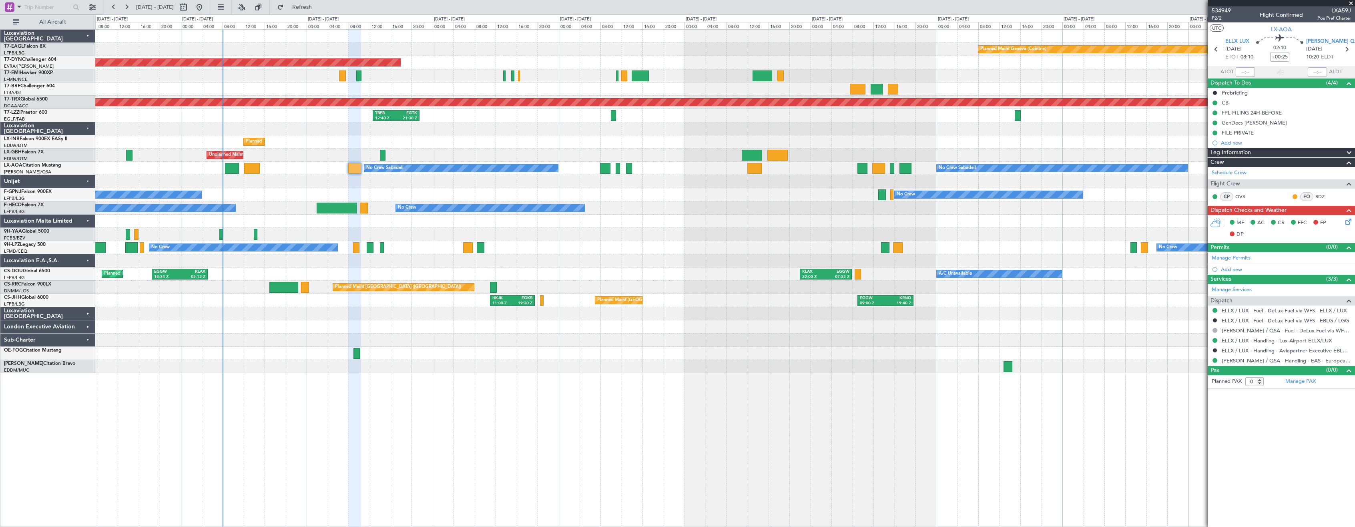
click at [500, 174] on div "Planned Maint Geneva (Cointrin) Planned Maint [GEOGRAPHIC_DATA]-[GEOGRAPHIC_DAT…" at bounding box center [724, 201] width 1259 height 343
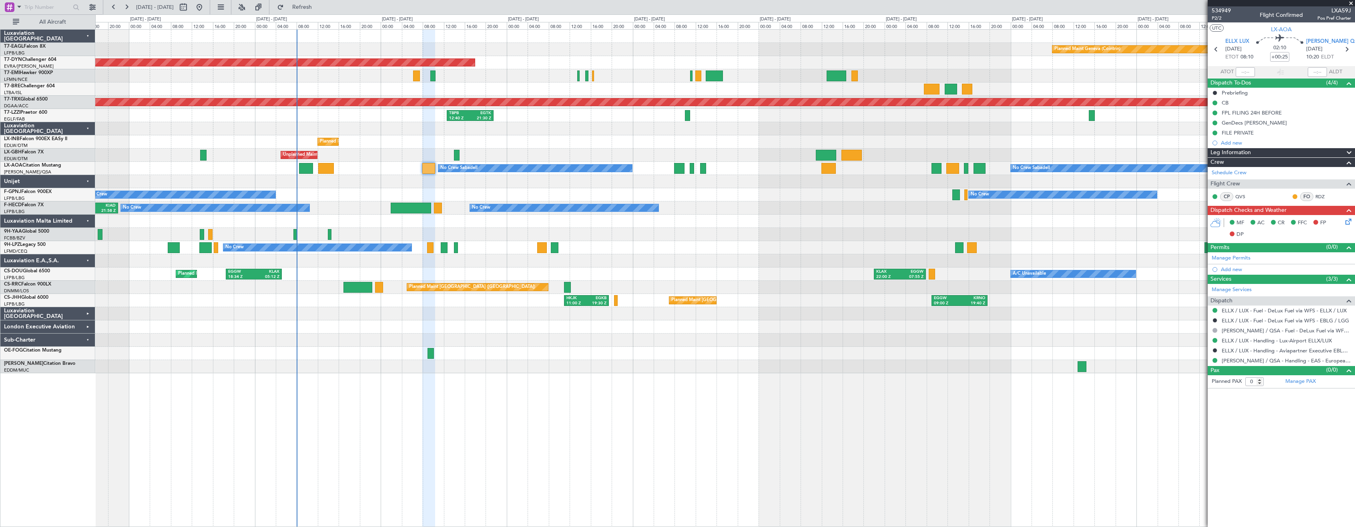
click at [513, 192] on div "No Crew No Crew" at bounding box center [724, 194] width 1259 height 13
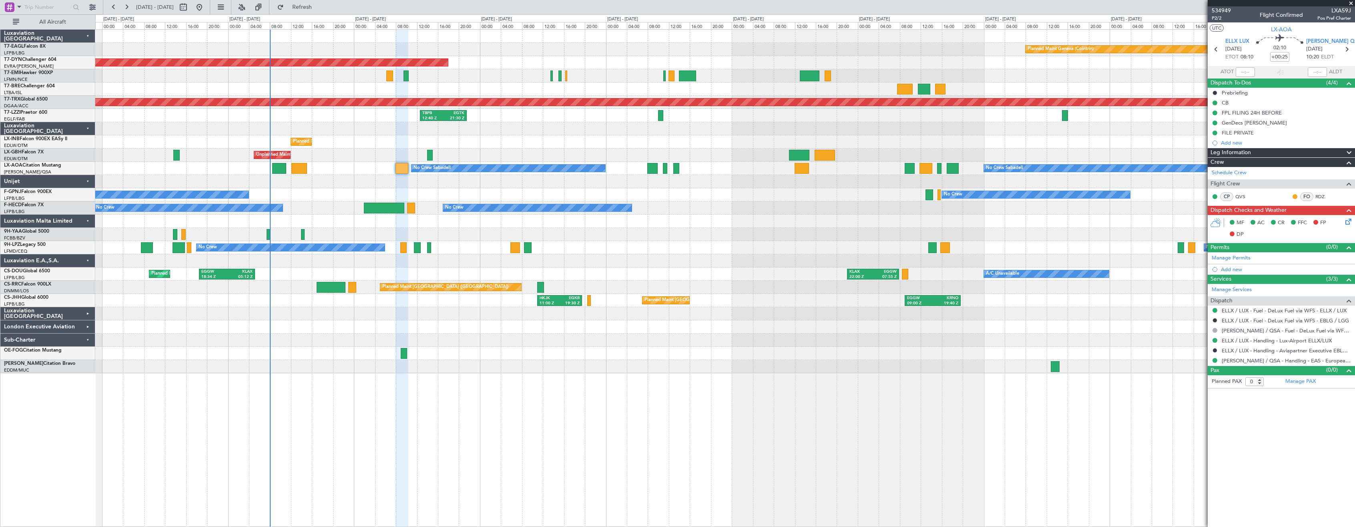
click at [406, 192] on div "Planned Maint Geneva (Cointrin) Planned Maint [GEOGRAPHIC_DATA]-[GEOGRAPHIC_DAT…" at bounding box center [724, 201] width 1259 height 343
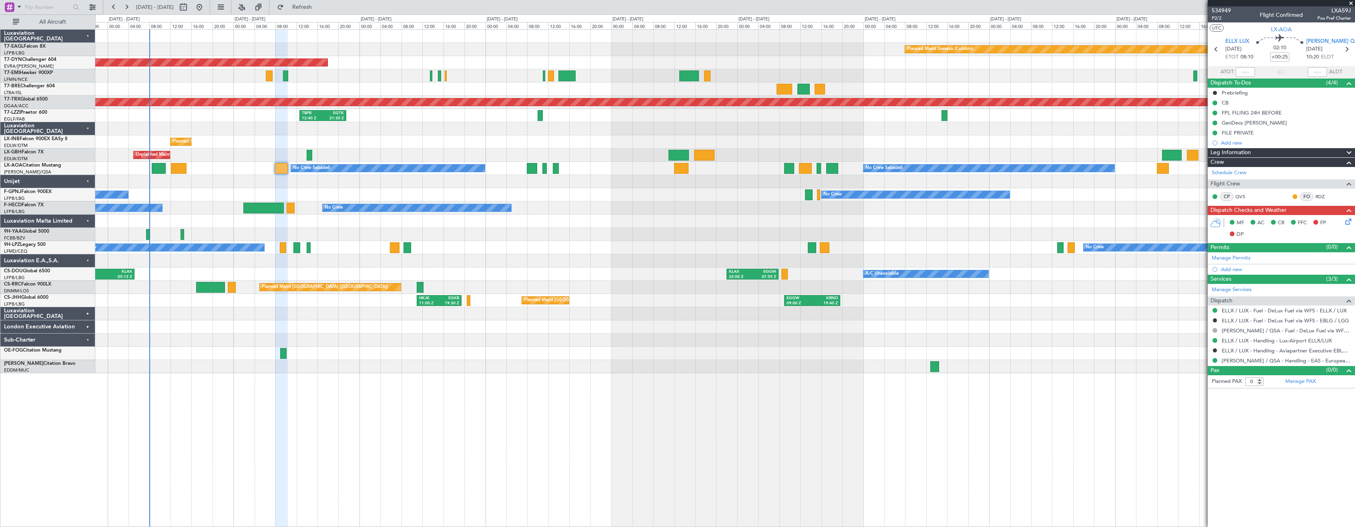
click at [360, 192] on div "Planned Maint Geneva (Cointrin) Planned Maint [GEOGRAPHIC_DATA]-[GEOGRAPHIC_DAT…" at bounding box center [724, 201] width 1259 height 343
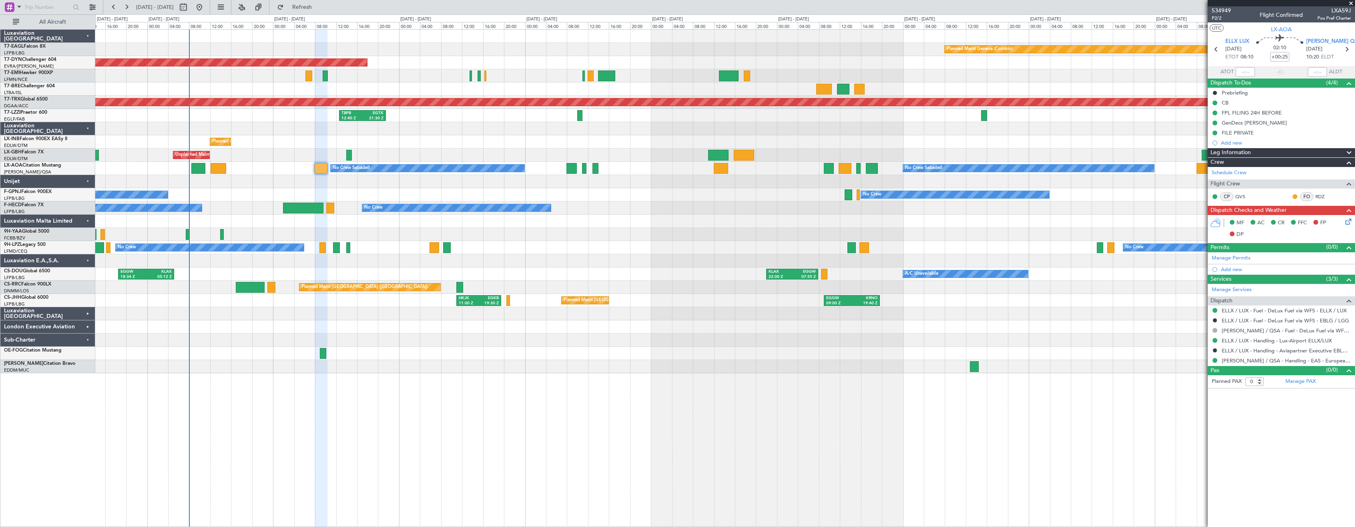
click at [417, 182] on div at bounding box center [724, 181] width 1259 height 13
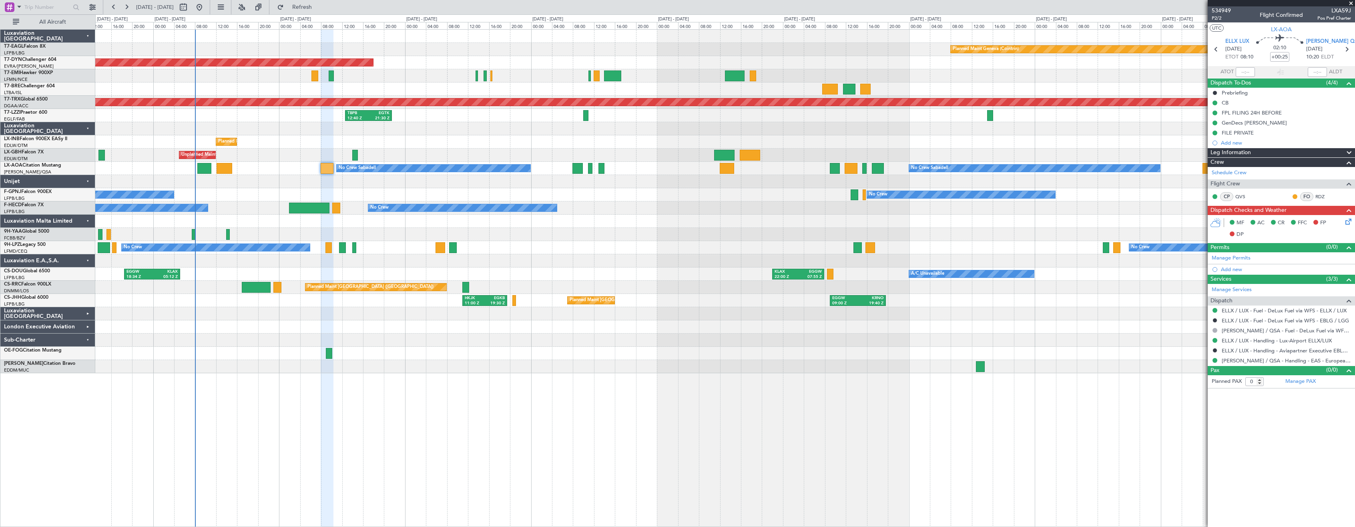
click at [409, 178] on div at bounding box center [724, 181] width 1259 height 13
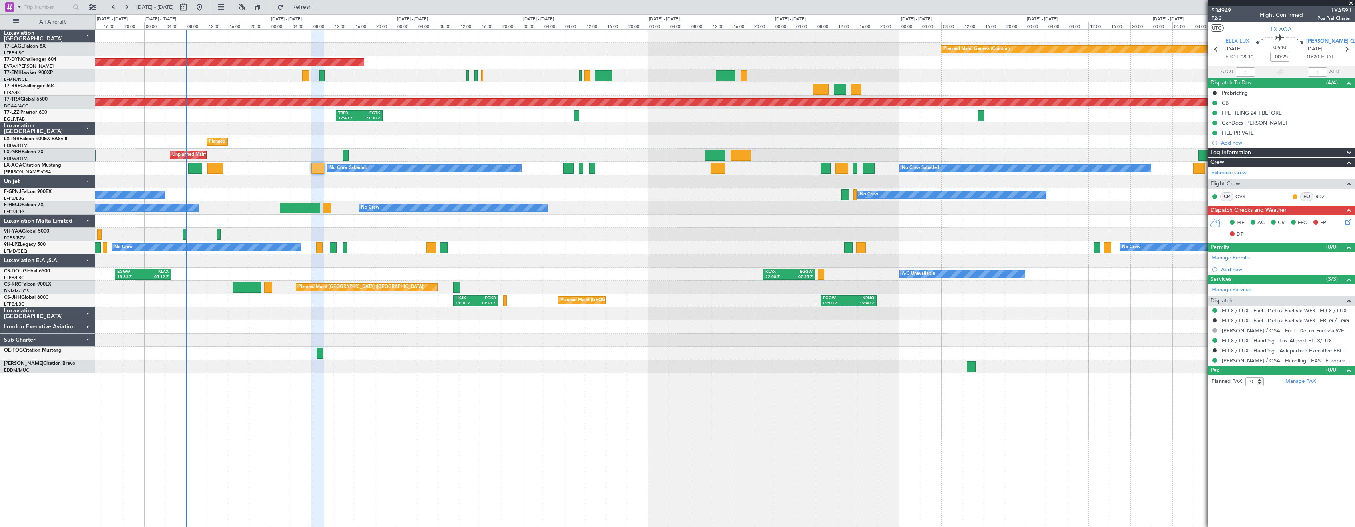
click at [399, 186] on div at bounding box center [724, 181] width 1259 height 13
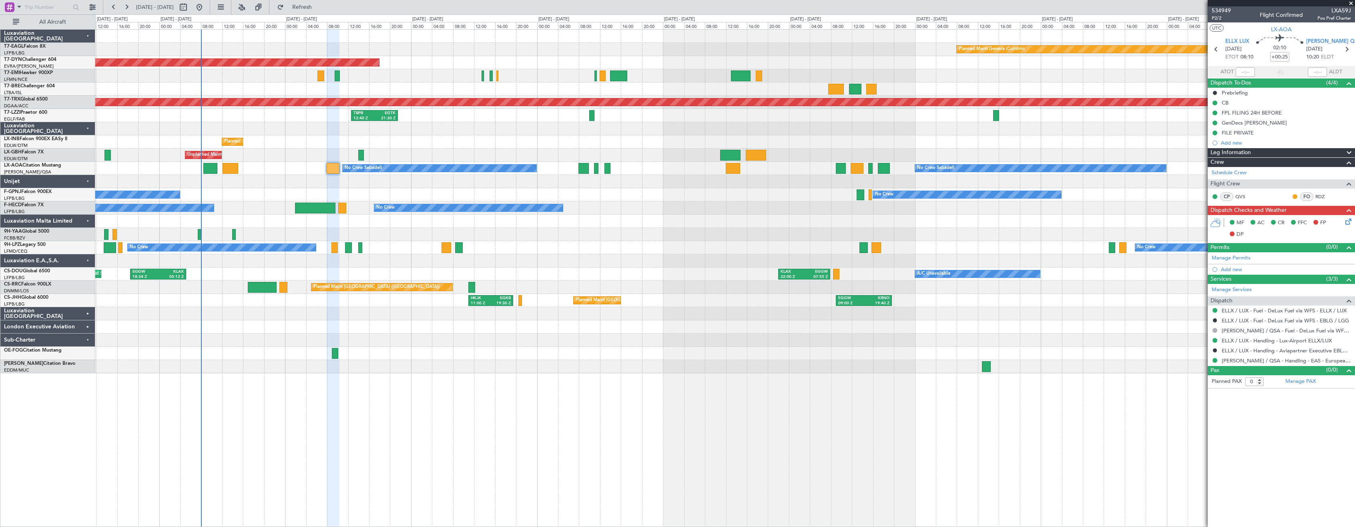
click at [435, 191] on div "No Crew No Crew No Crew" at bounding box center [724, 194] width 1259 height 13
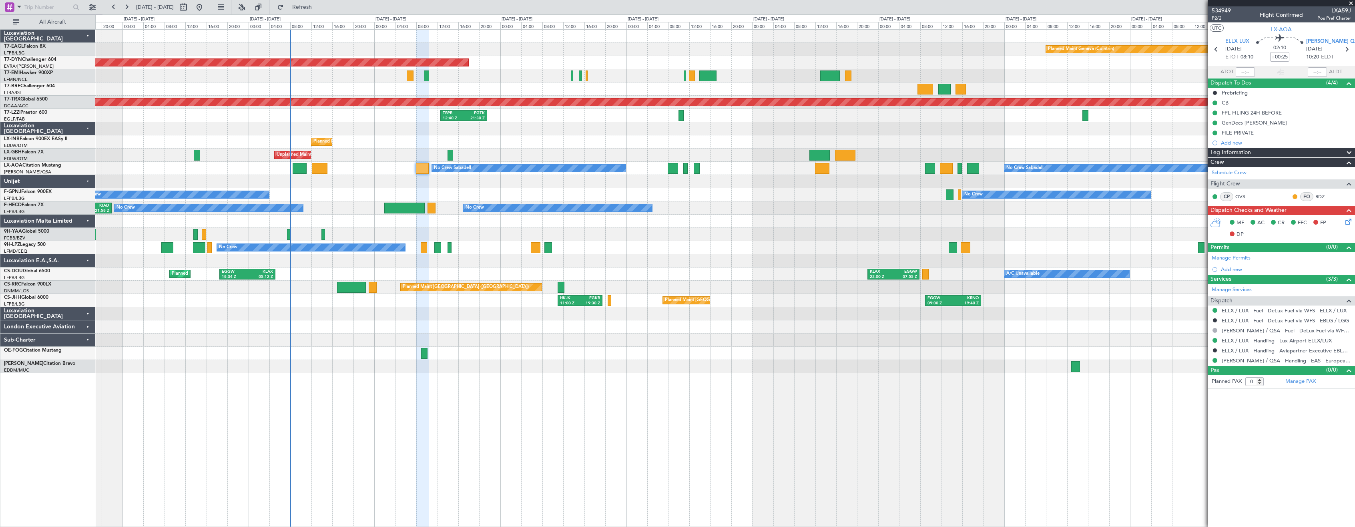
click at [621, 196] on div "Planned Maint Geneva (Cointrin) Planned Maint [GEOGRAPHIC_DATA]-[GEOGRAPHIC_DAT…" at bounding box center [724, 201] width 1259 height 343
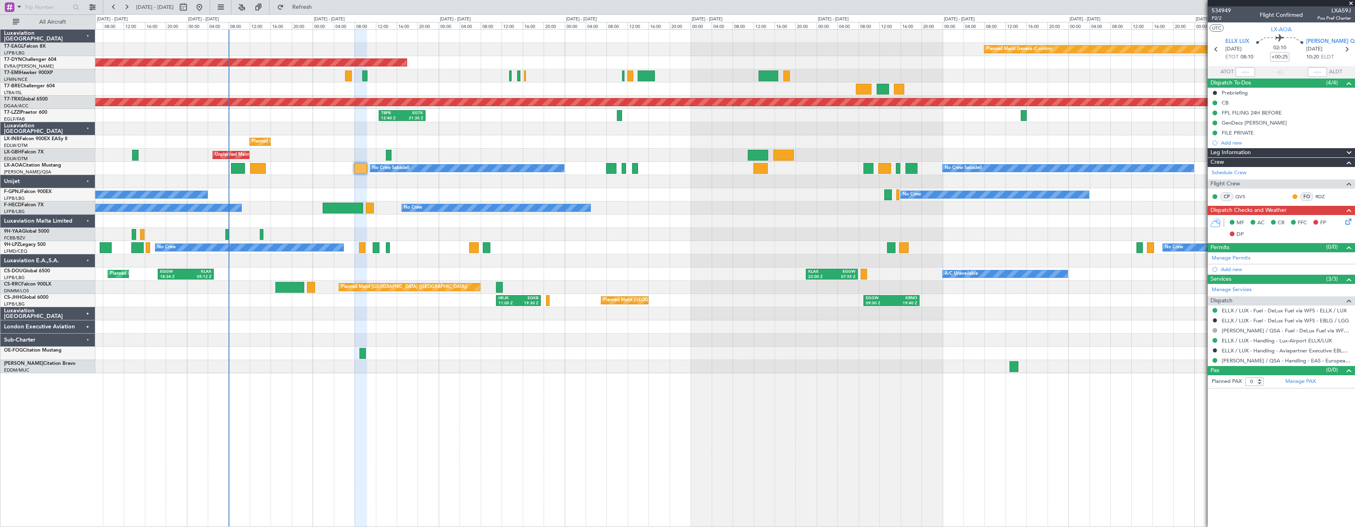
click at [602, 203] on div "Planned Maint Geneva (Cointrin) Planned Maint [GEOGRAPHIC_DATA]-[GEOGRAPHIC_DAT…" at bounding box center [724, 201] width 1259 height 343
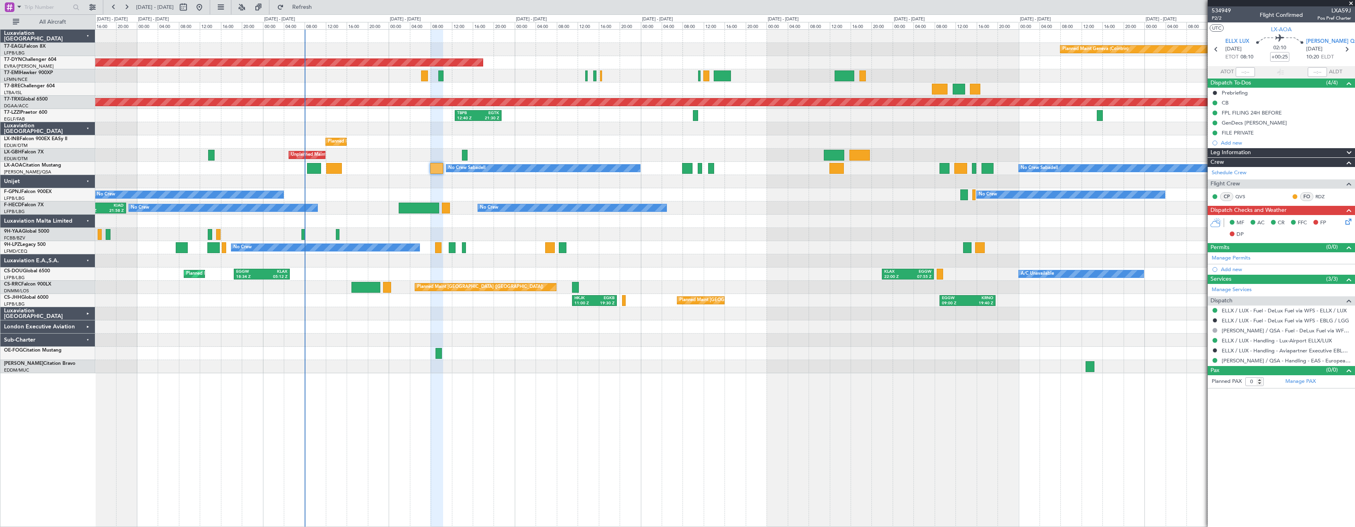
click at [592, 185] on div "Planned Maint Geneva (Cointrin) Planned Maint [GEOGRAPHIC_DATA]-[GEOGRAPHIC_DAT…" at bounding box center [724, 201] width 1259 height 343
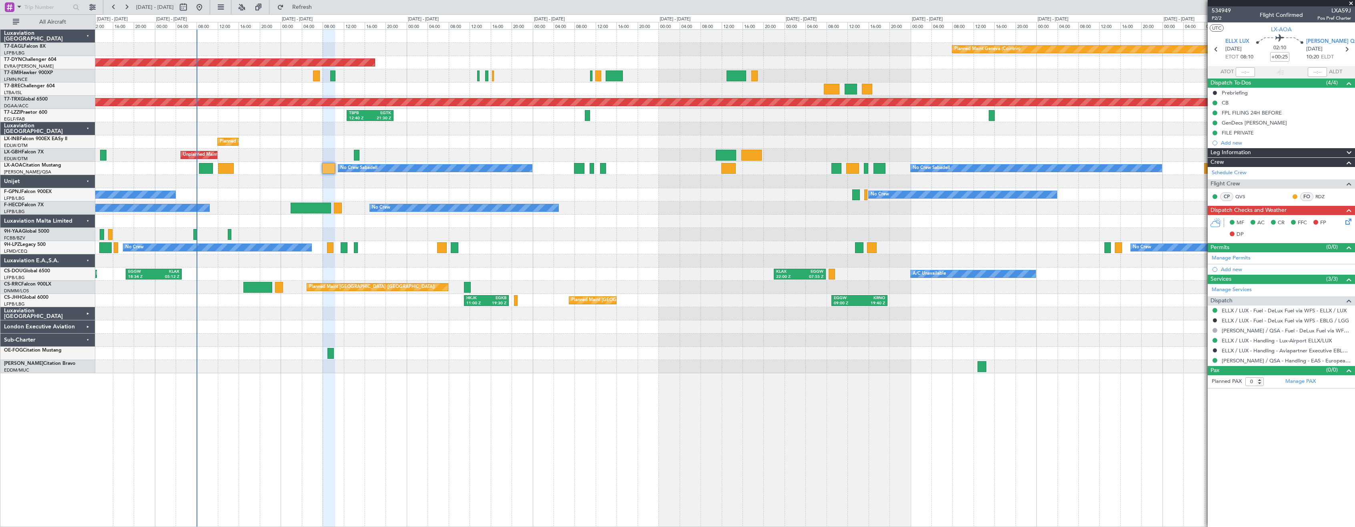
click at [660, 252] on div "No Crew No Crew No Crew" at bounding box center [724, 247] width 1259 height 13
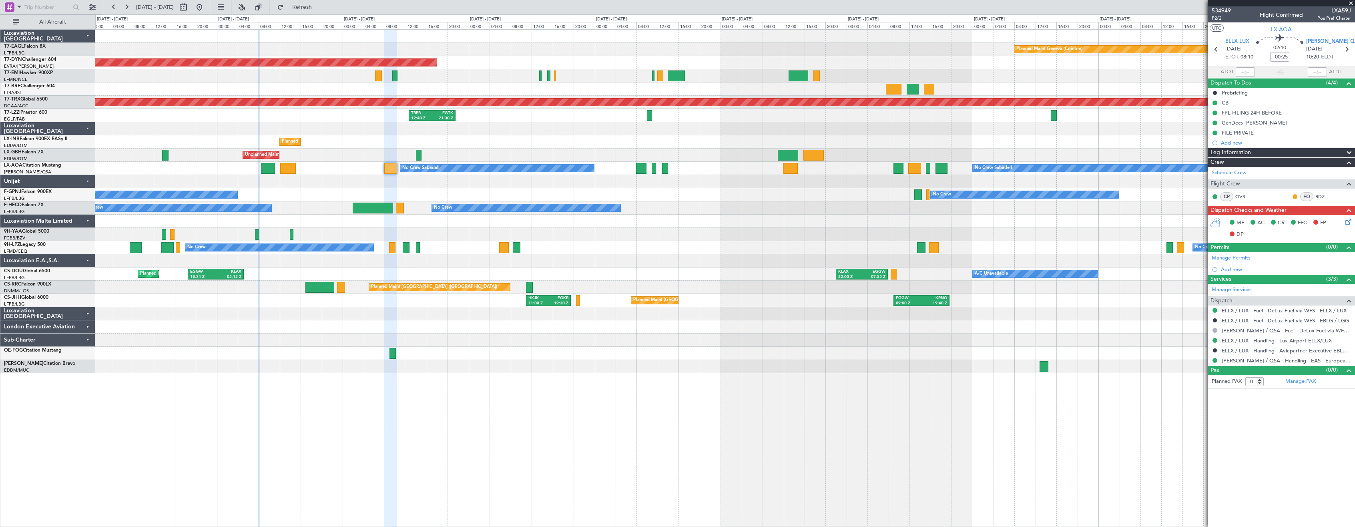
click at [636, 235] on div at bounding box center [724, 234] width 1259 height 13
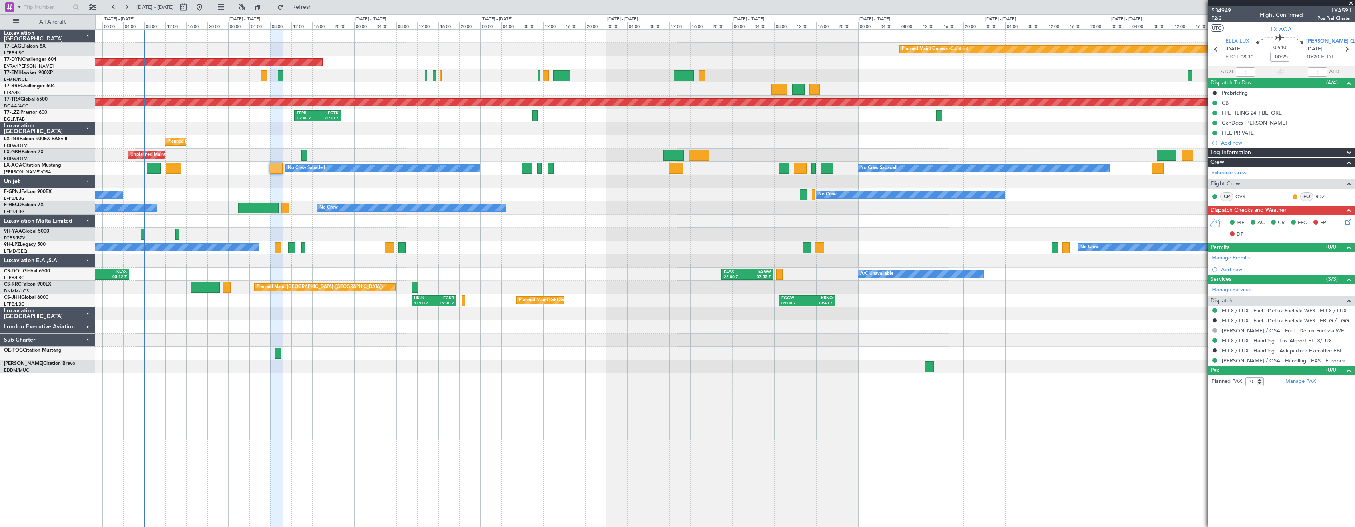
click at [466, 202] on div "Planned Maint Geneva (Cointrin) Planned Maint [GEOGRAPHIC_DATA]-[GEOGRAPHIC_DAT…" at bounding box center [724, 201] width 1259 height 343
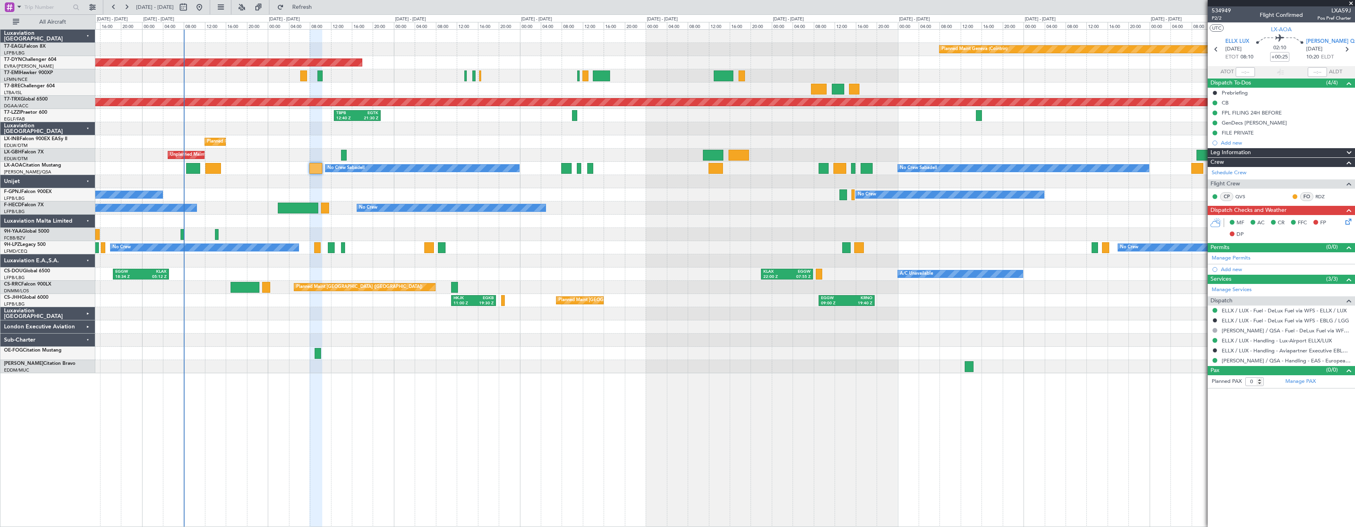
click at [423, 190] on div "No Crew No Crew No Crew" at bounding box center [724, 194] width 1259 height 13
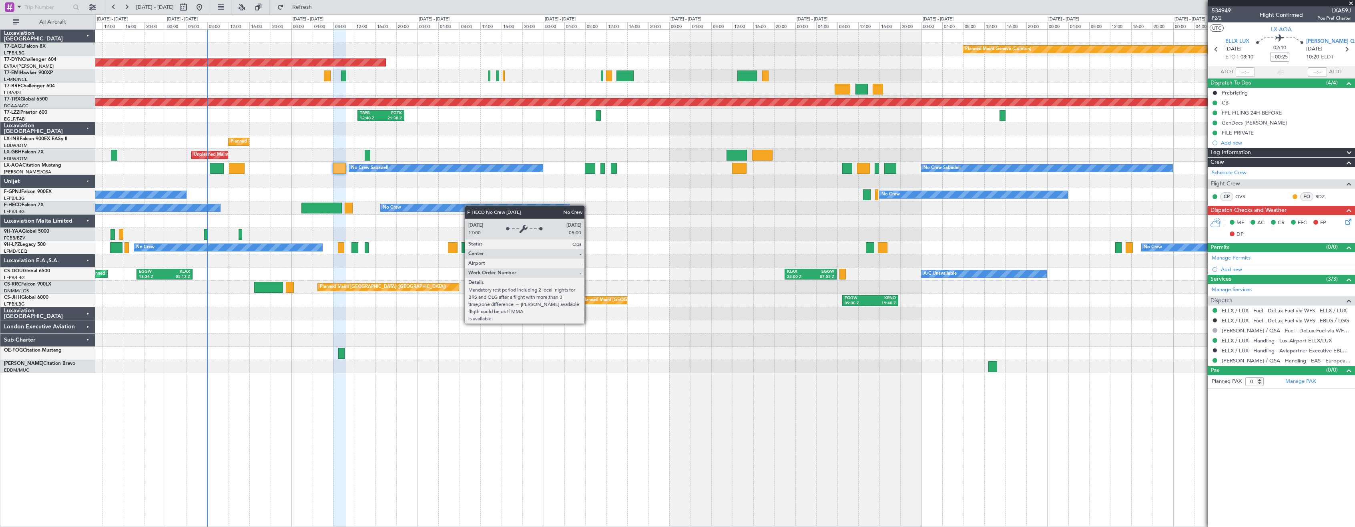
click at [443, 207] on div "Planned Maint Geneva (Cointrin) Planned Maint [GEOGRAPHIC_DATA]-[GEOGRAPHIC_DAT…" at bounding box center [724, 201] width 1259 height 343
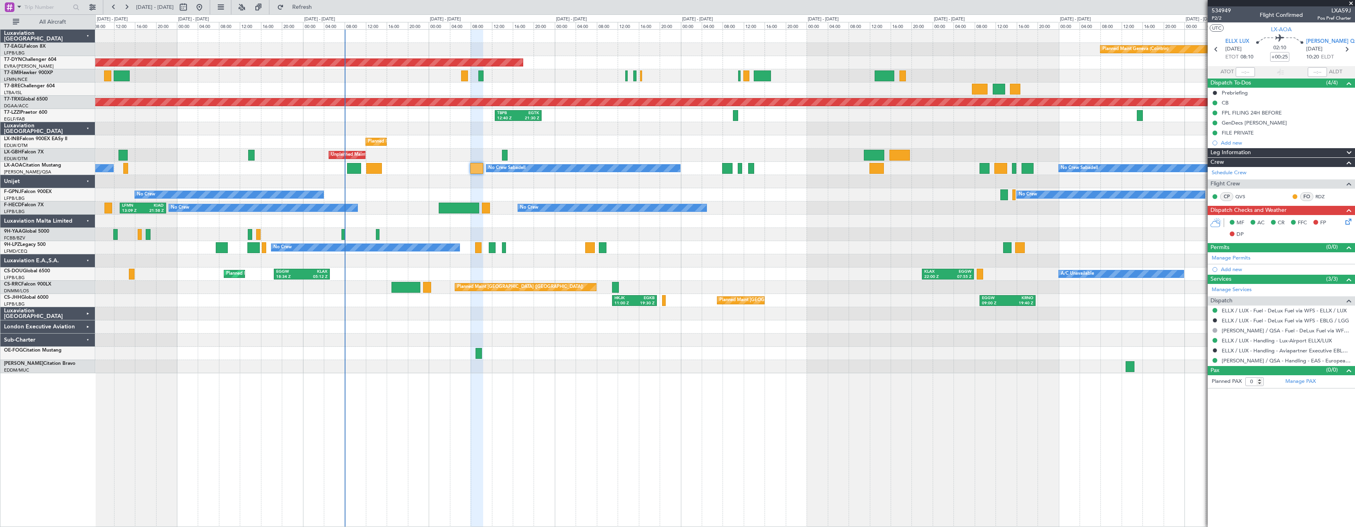
click at [781, 206] on div "Planned Maint Geneva (Cointrin) Planned Maint [US_STATE] ([GEOGRAPHIC_DATA]) Pl…" at bounding box center [724, 201] width 1259 height 343
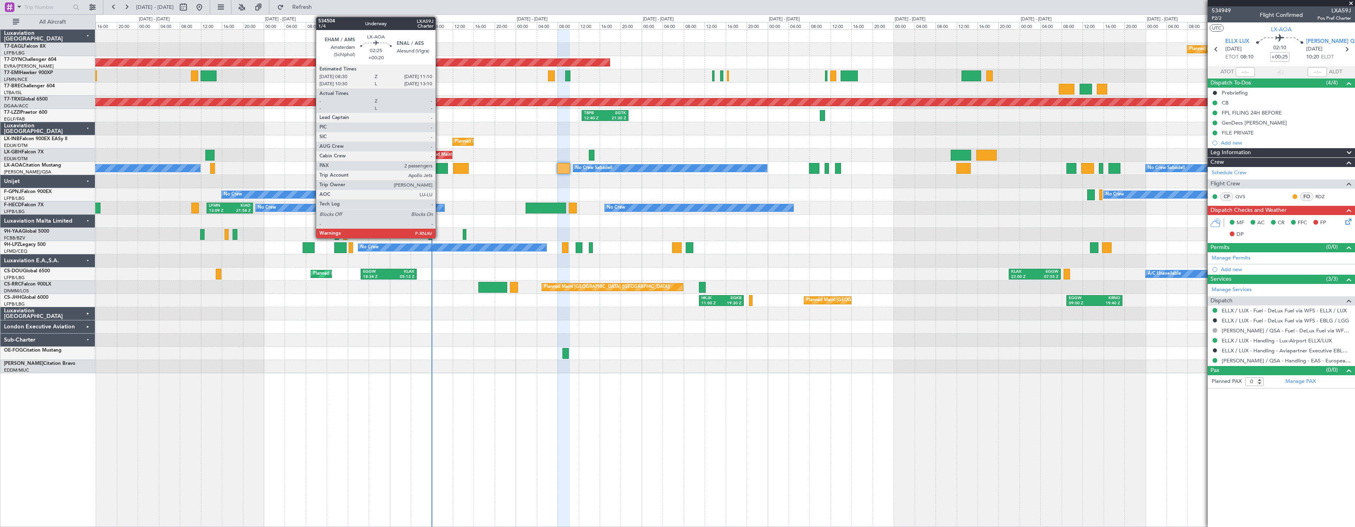
click at [439, 166] on div at bounding box center [441, 168] width 14 height 11
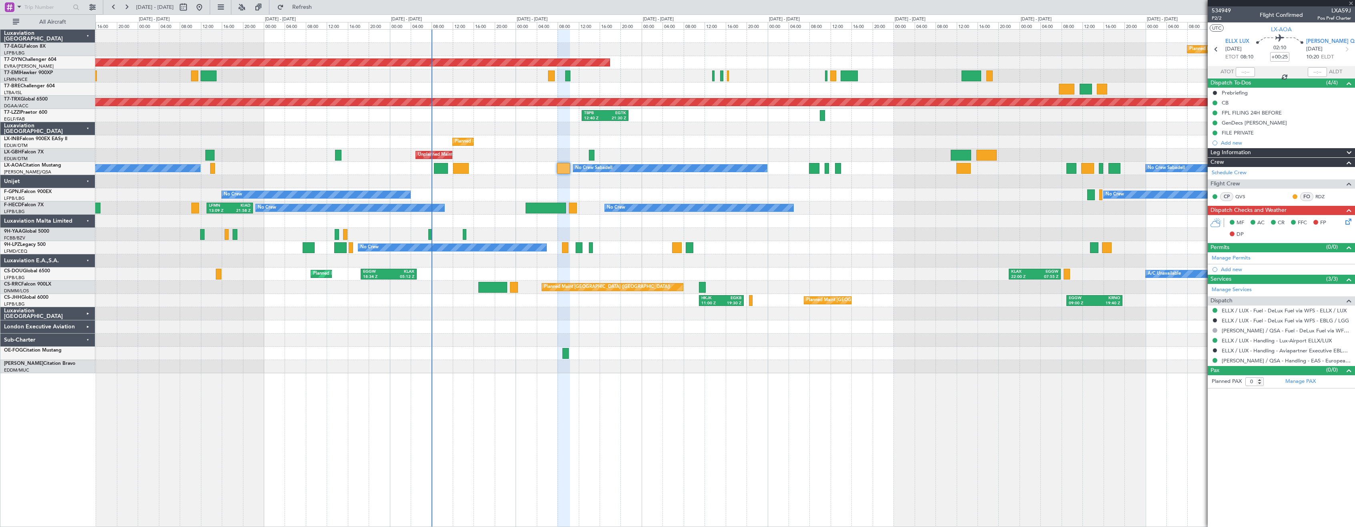
click at [439, 167] on div at bounding box center [441, 168] width 14 height 11
type input "+00:20"
type input "2"
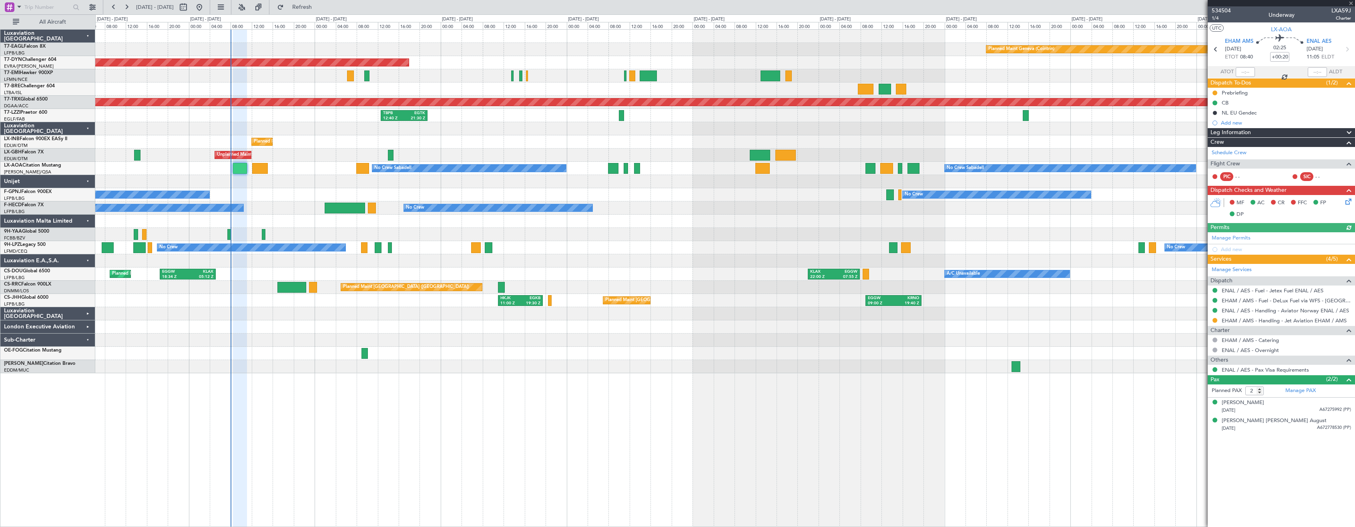
click at [547, 193] on div "Planned Maint Geneva (Cointrin) Planned Maint [GEOGRAPHIC_DATA]-[GEOGRAPHIC_DAT…" at bounding box center [724, 201] width 1259 height 343
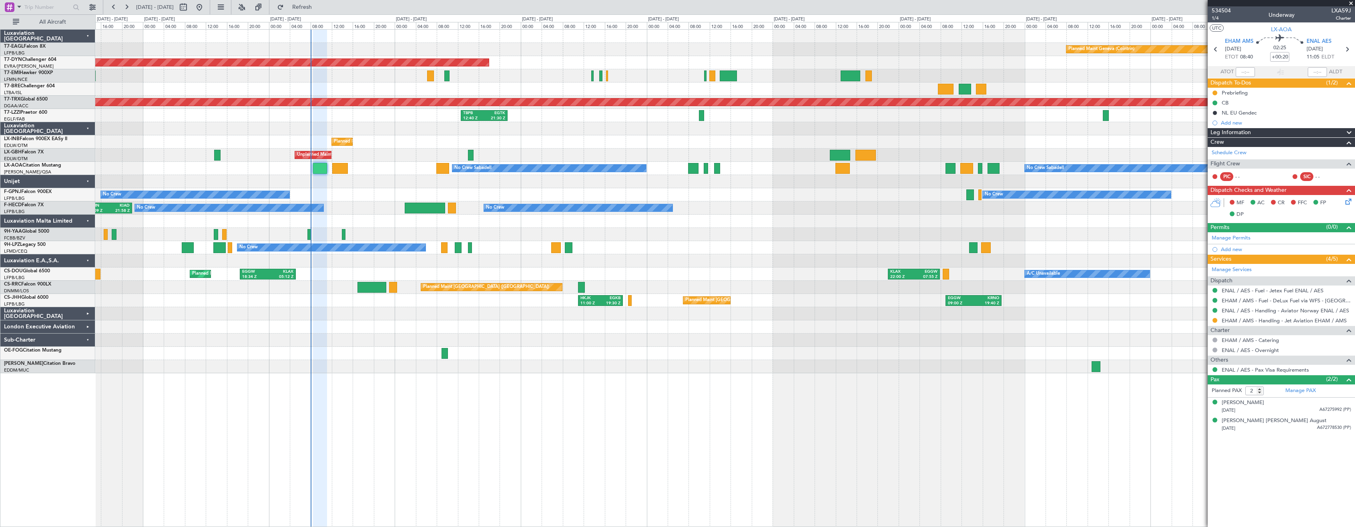
click at [742, 211] on div "Planned Maint Geneva (Cointrin) Planned Maint [GEOGRAPHIC_DATA]-[GEOGRAPHIC_DAT…" at bounding box center [724, 201] width 1259 height 343
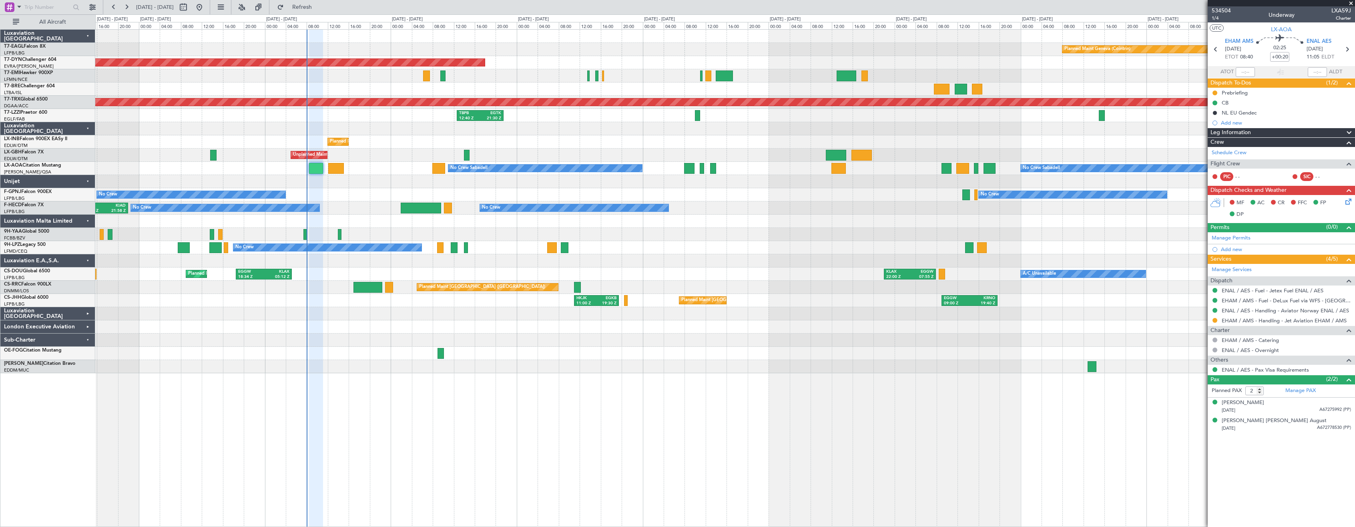
click at [750, 194] on div "Planned Maint Geneva (Cointrin) Planned Maint [GEOGRAPHIC_DATA]-[GEOGRAPHIC_DAT…" at bounding box center [724, 201] width 1259 height 343
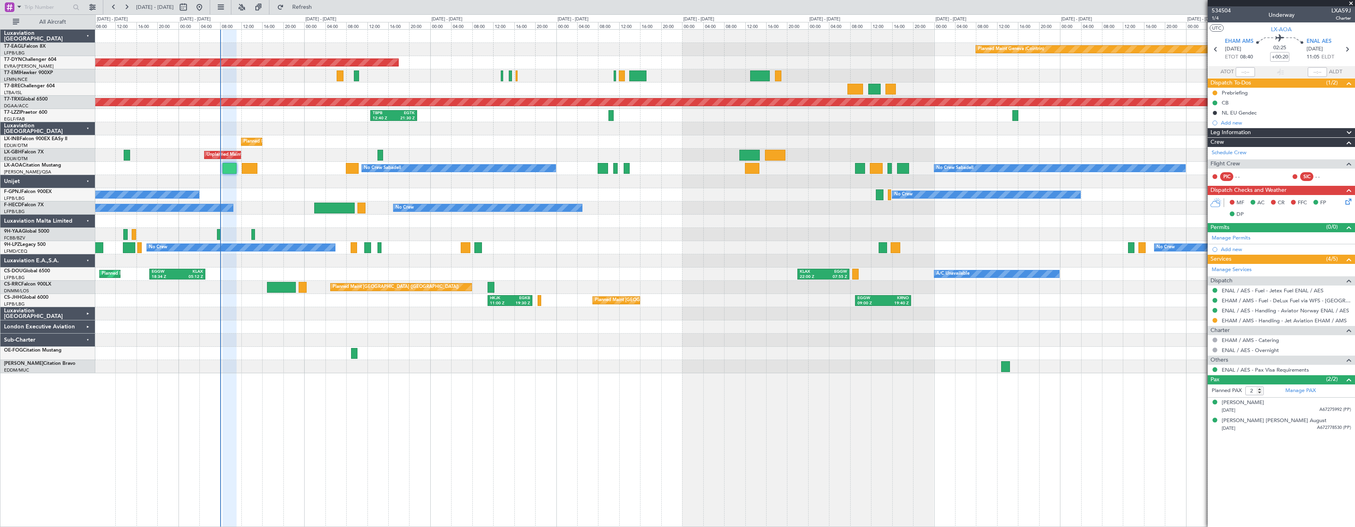
click at [665, 227] on div "Planned Maint Geneva (Cointrin) Planned Maint [GEOGRAPHIC_DATA]-[GEOGRAPHIC_DAT…" at bounding box center [724, 201] width 1259 height 343
click at [680, 288] on div "Planned Maint Geneva (Cointrin) Planned Maint [GEOGRAPHIC_DATA]-[GEOGRAPHIC_DAT…" at bounding box center [724, 201] width 1259 height 343
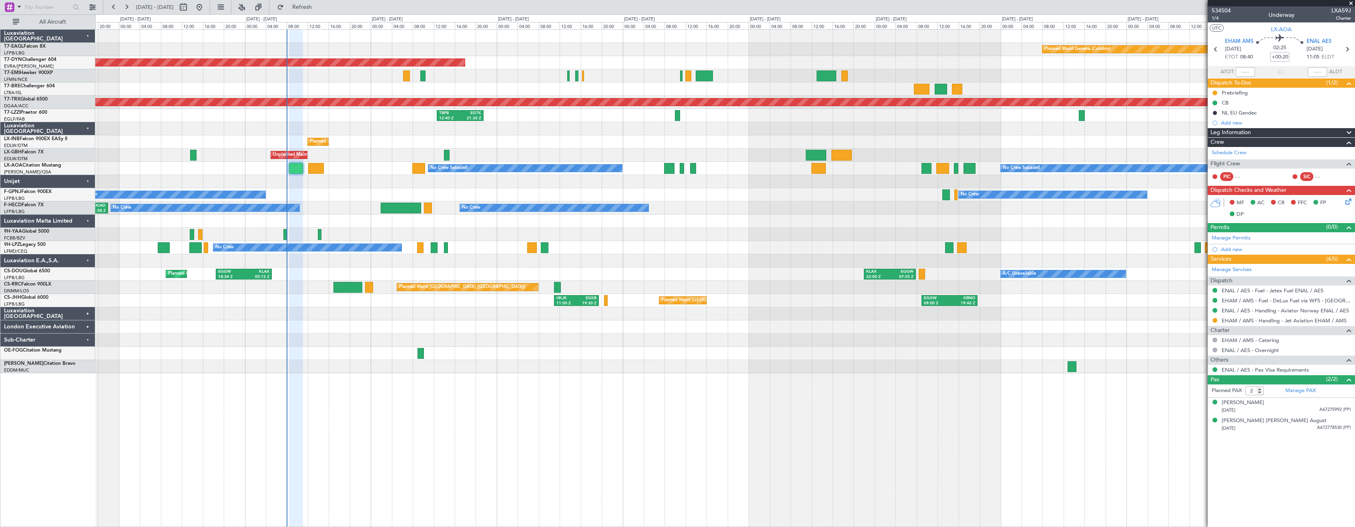
click at [731, 291] on div "Planned Maint Geneva (Cointrin) Planned Maint [GEOGRAPHIC_DATA]-[GEOGRAPHIC_DAT…" at bounding box center [724, 201] width 1259 height 343
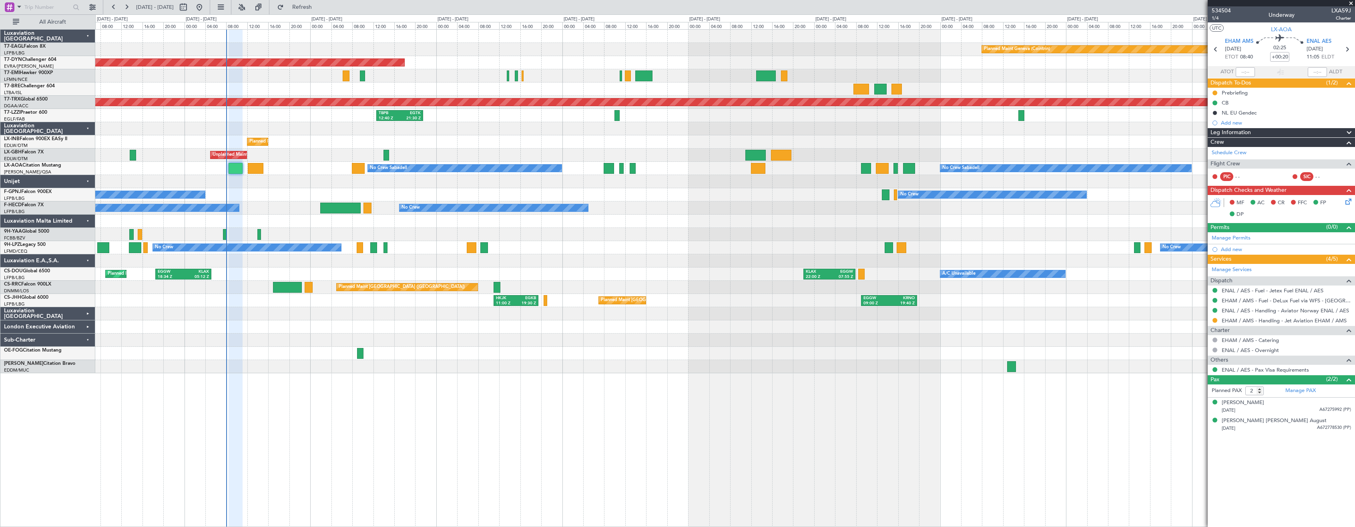
click at [583, 387] on div "Planned Maint Geneva (Cointrin) Planned Maint [GEOGRAPHIC_DATA]-[GEOGRAPHIC_DAT…" at bounding box center [724, 277] width 1259 height 497
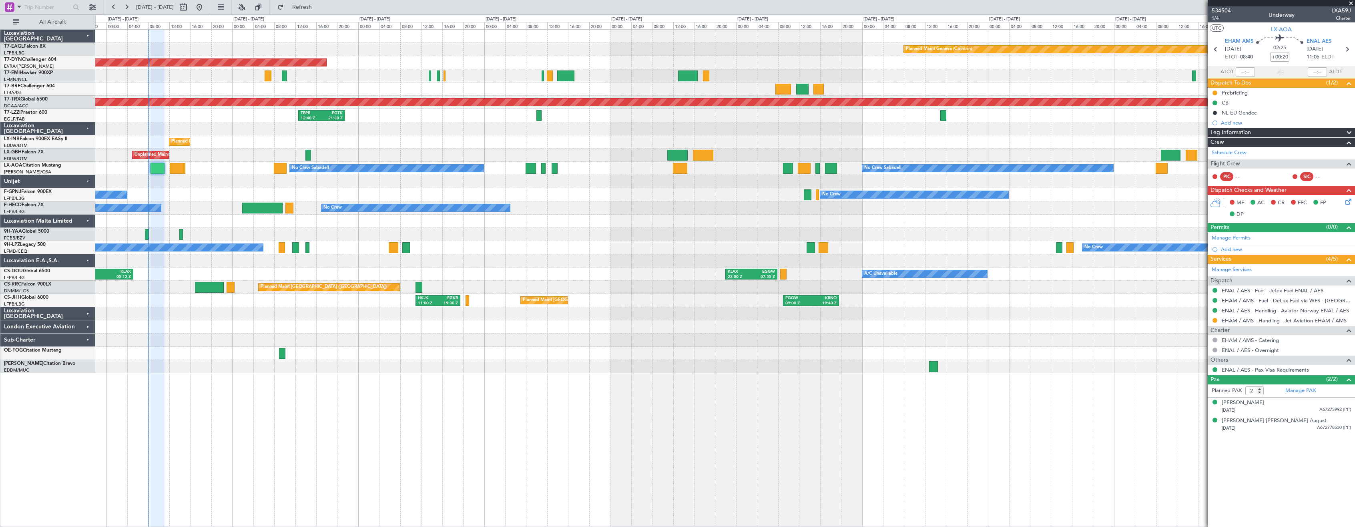
click at [633, 243] on div "Planned Maint Geneva (Cointrin) Planned Maint [GEOGRAPHIC_DATA]-[GEOGRAPHIC_DAT…" at bounding box center [724, 201] width 1259 height 343
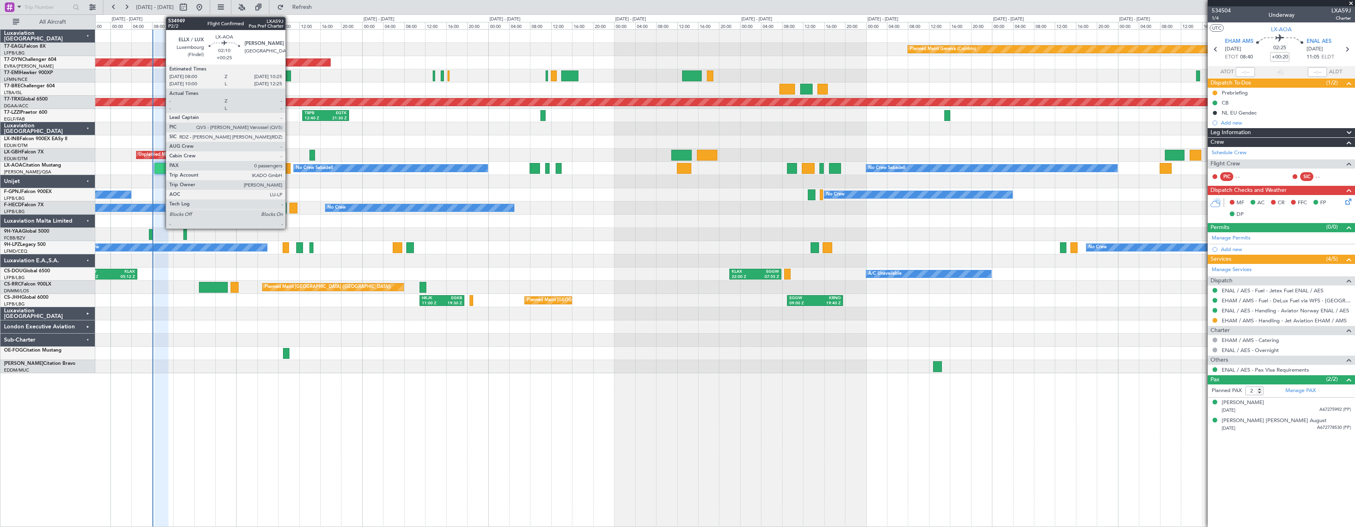
click at [288, 167] on div at bounding box center [284, 168] width 13 height 11
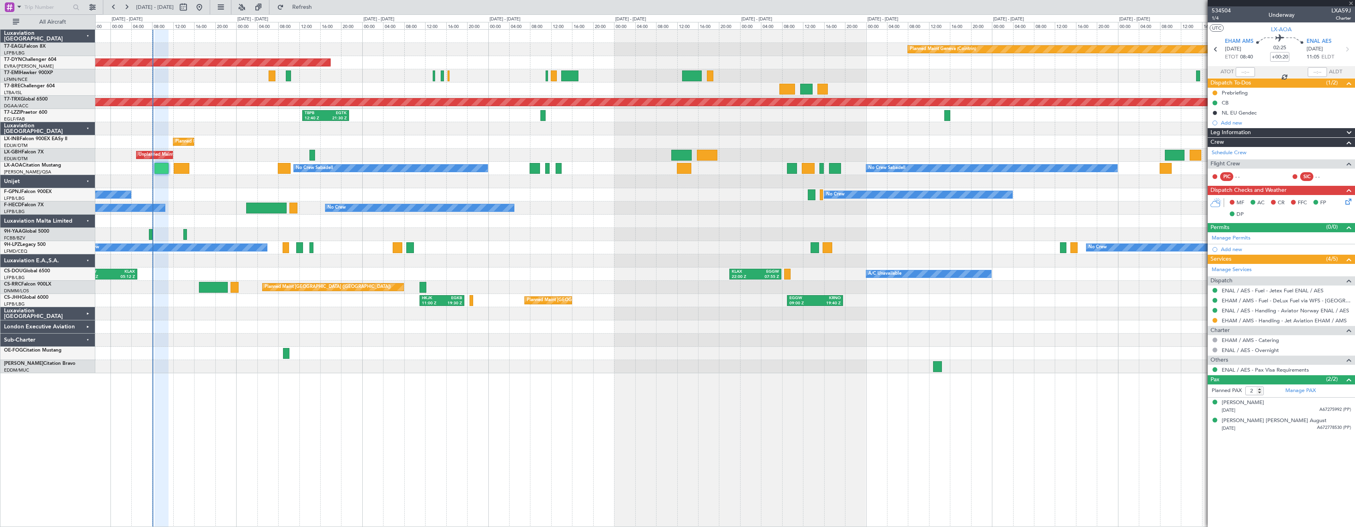
type input "+00:25"
type input "0"
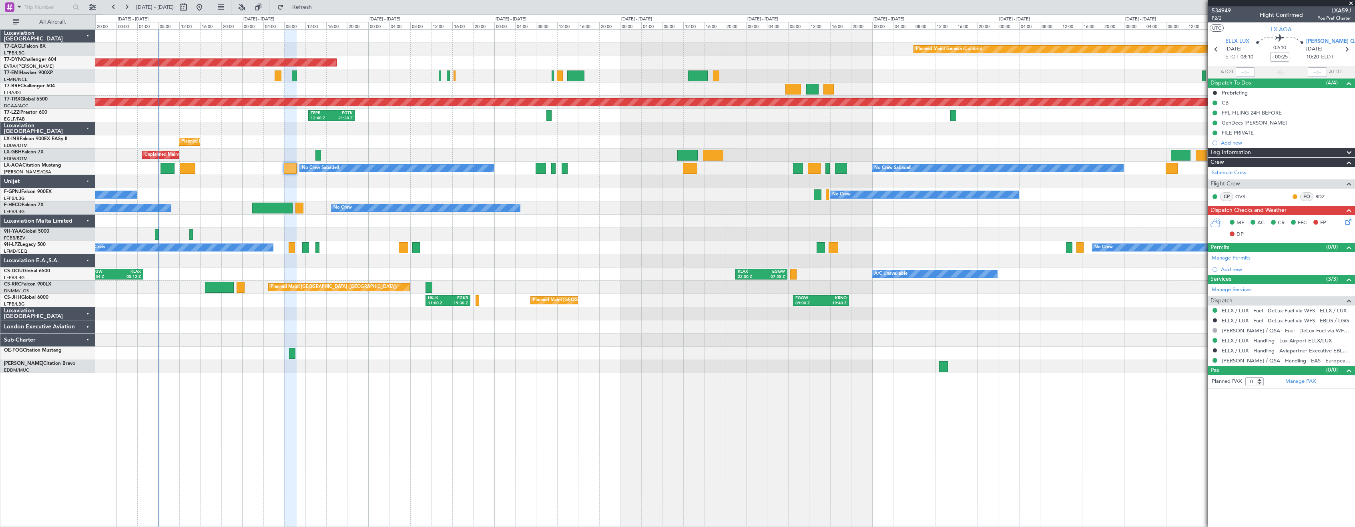
click at [395, 334] on div at bounding box center [724, 339] width 1259 height 13
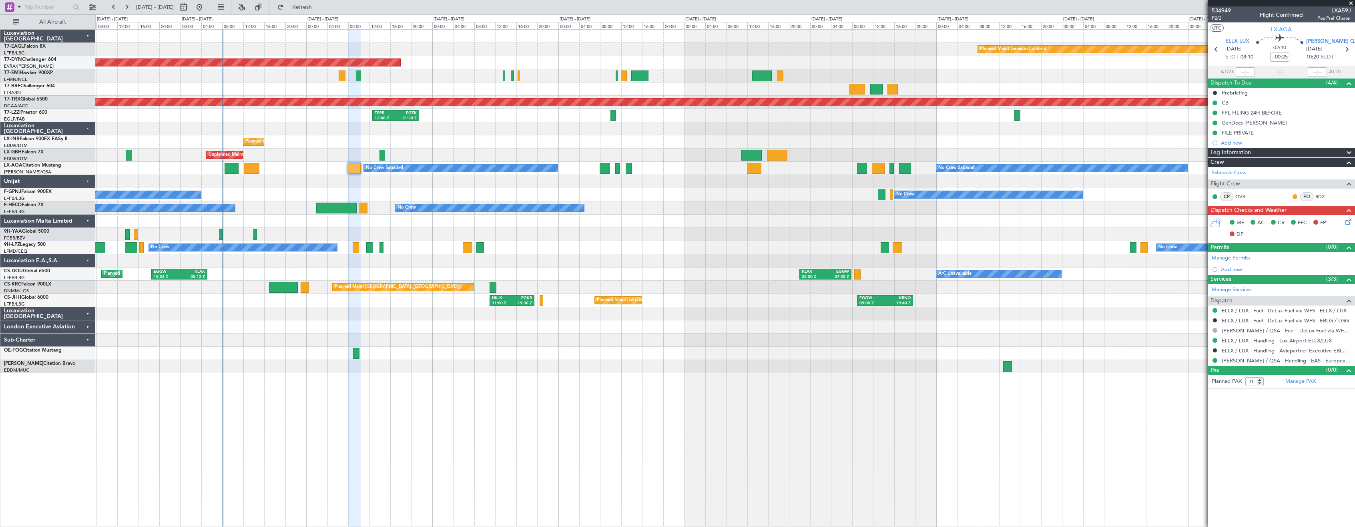
click at [261, 169] on div "No Crew Sabadell No Crew Sabadell No Crew Luxembourg (Findel)" at bounding box center [724, 168] width 1259 height 13
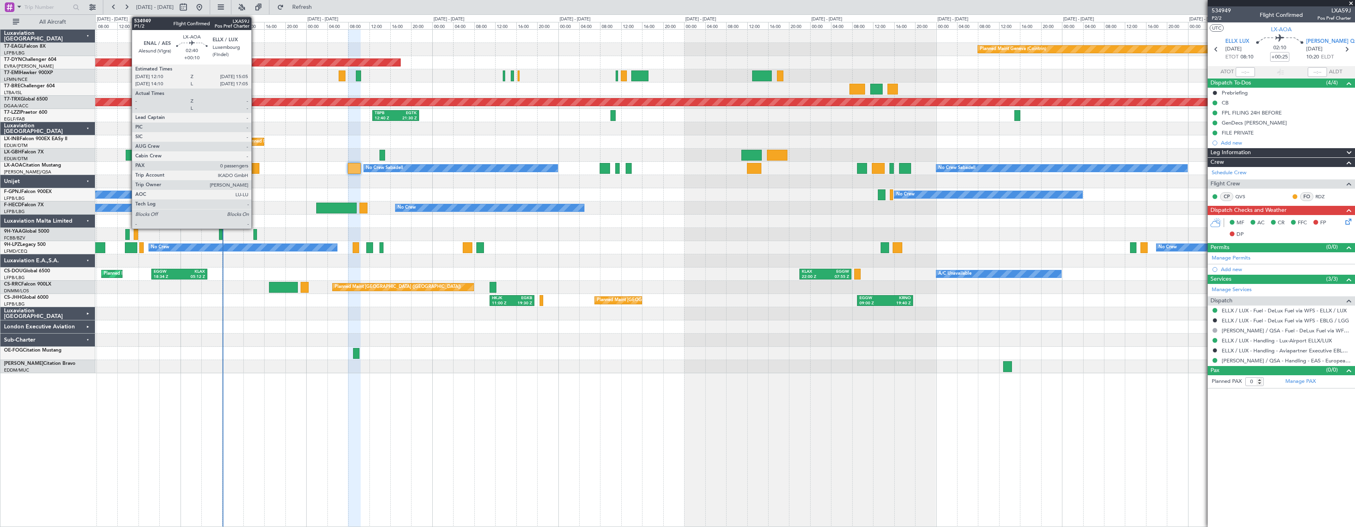
click at [255, 170] on div at bounding box center [252, 168] width 16 height 11
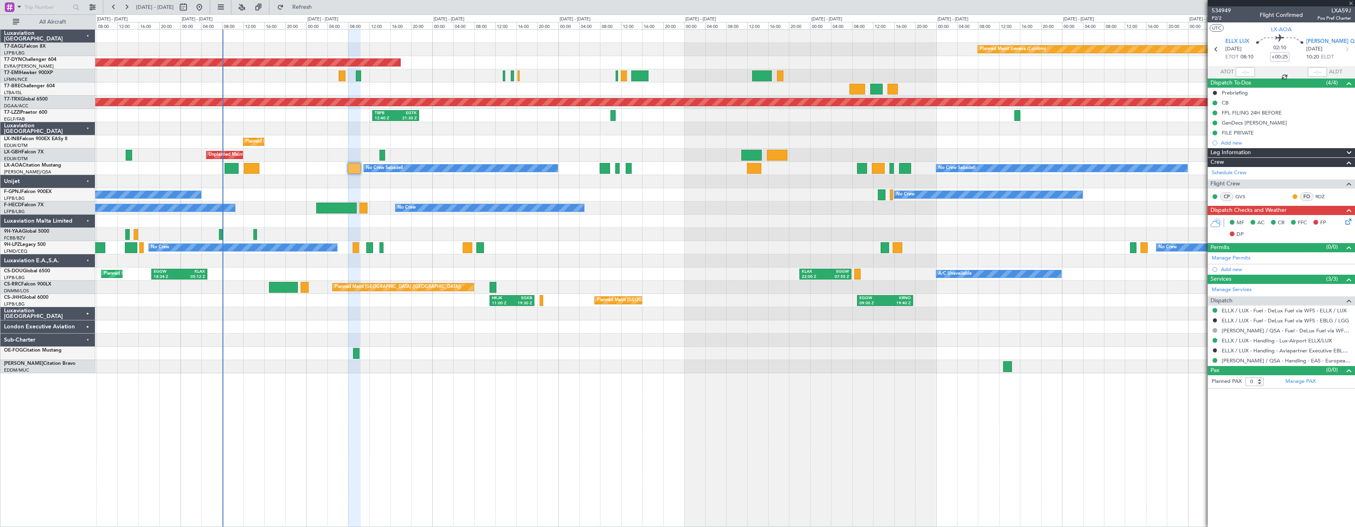
type input "+00:10"
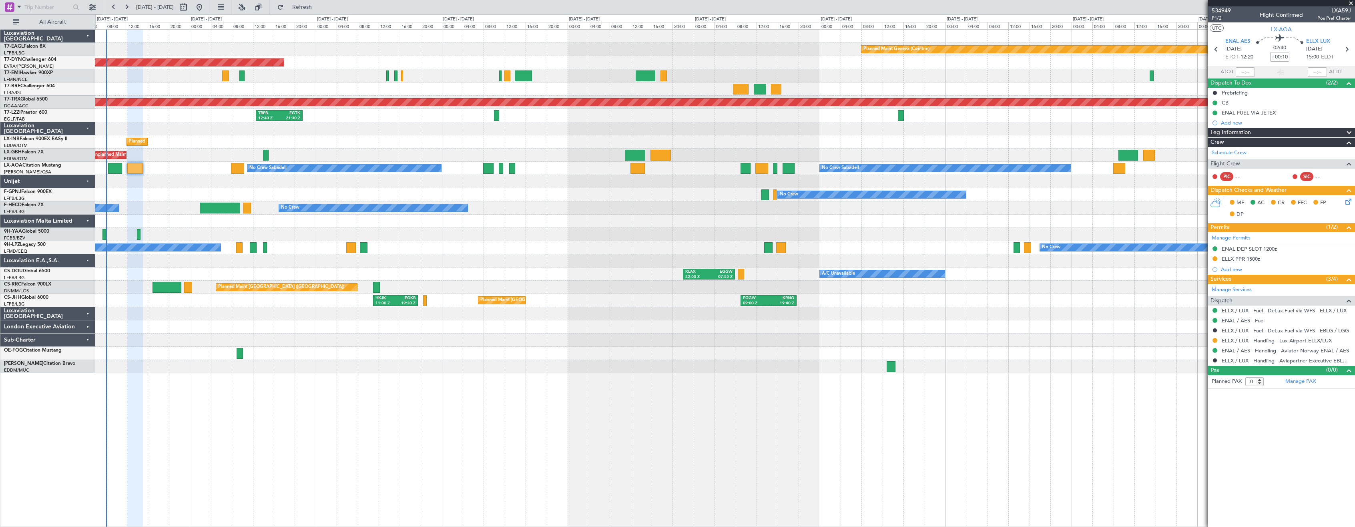
click at [199, 221] on div "Planned Maint Geneva (Cointrin) Planned Maint [GEOGRAPHIC_DATA]-[GEOGRAPHIC_DAT…" at bounding box center [724, 201] width 1259 height 343
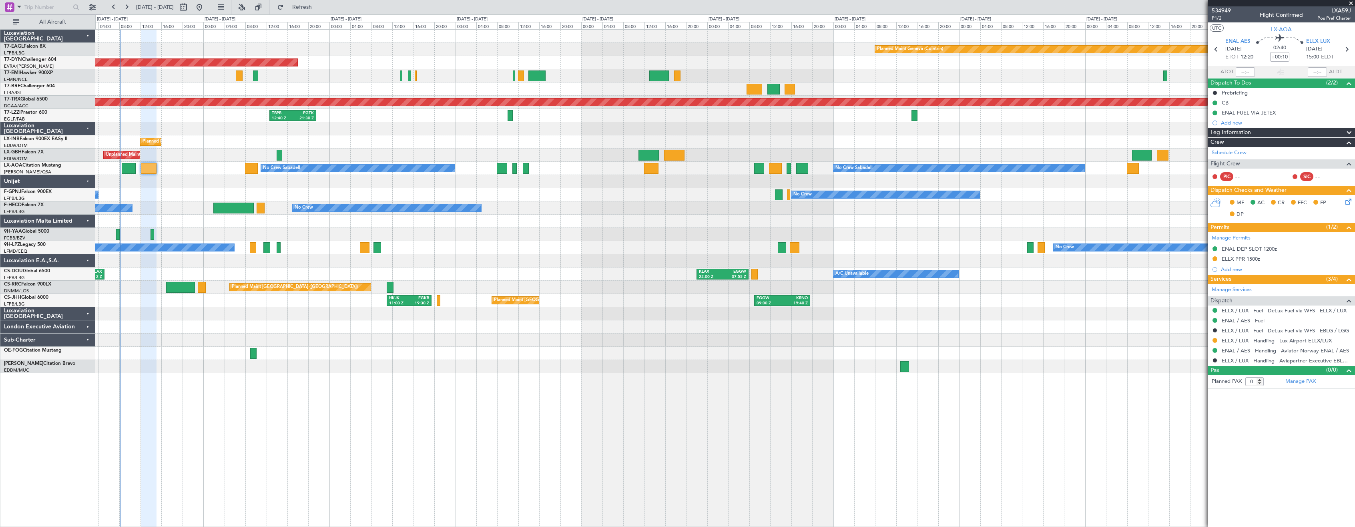
click at [313, 197] on div "No Crew No Crew No Crew" at bounding box center [724, 194] width 1259 height 13
click at [333, 202] on div "Planned Maint Geneva (Cointrin) Planned Maint [GEOGRAPHIC_DATA]-[GEOGRAPHIC_DAT…" at bounding box center [724, 201] width 1259 height 343
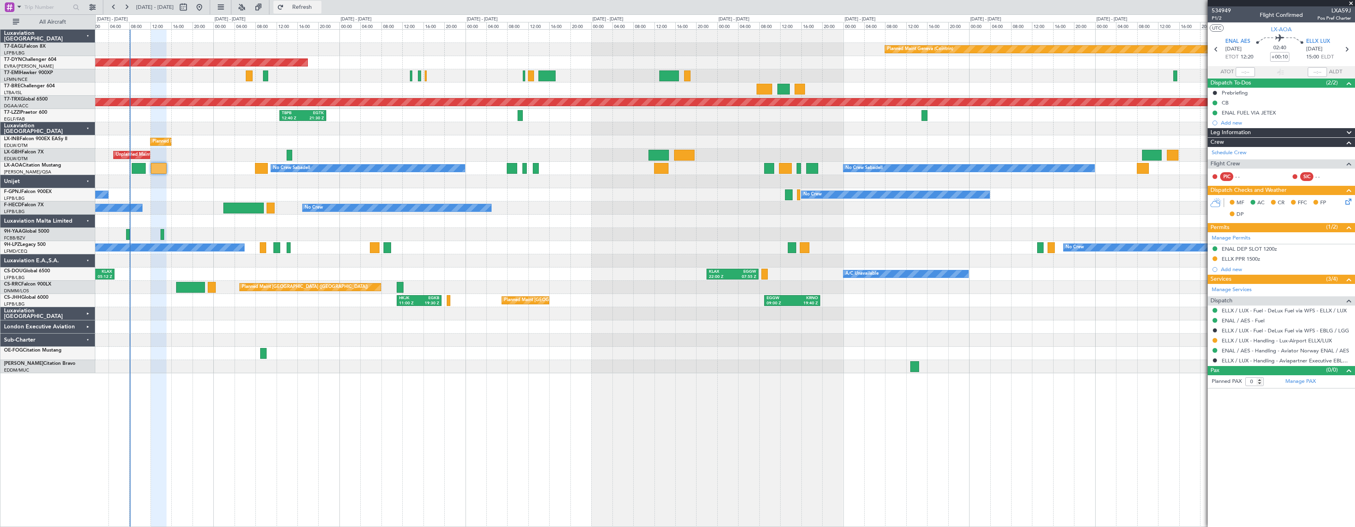
click at [318, 5] on span "Refresh" at bounding box center [302, 7] width 34 height 6
